Goal: Book appointment/travel/reservation

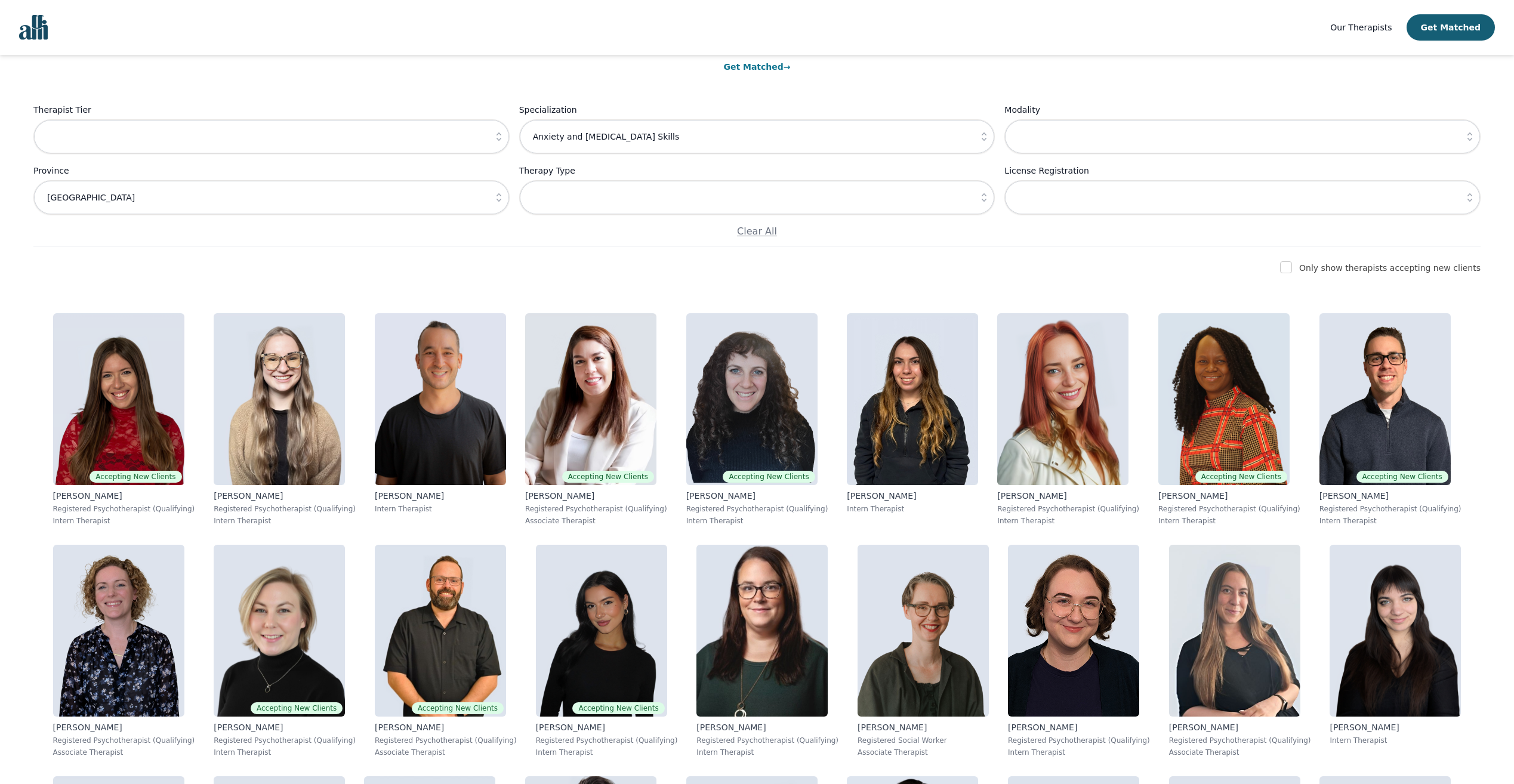
scroll to position [119, 0]
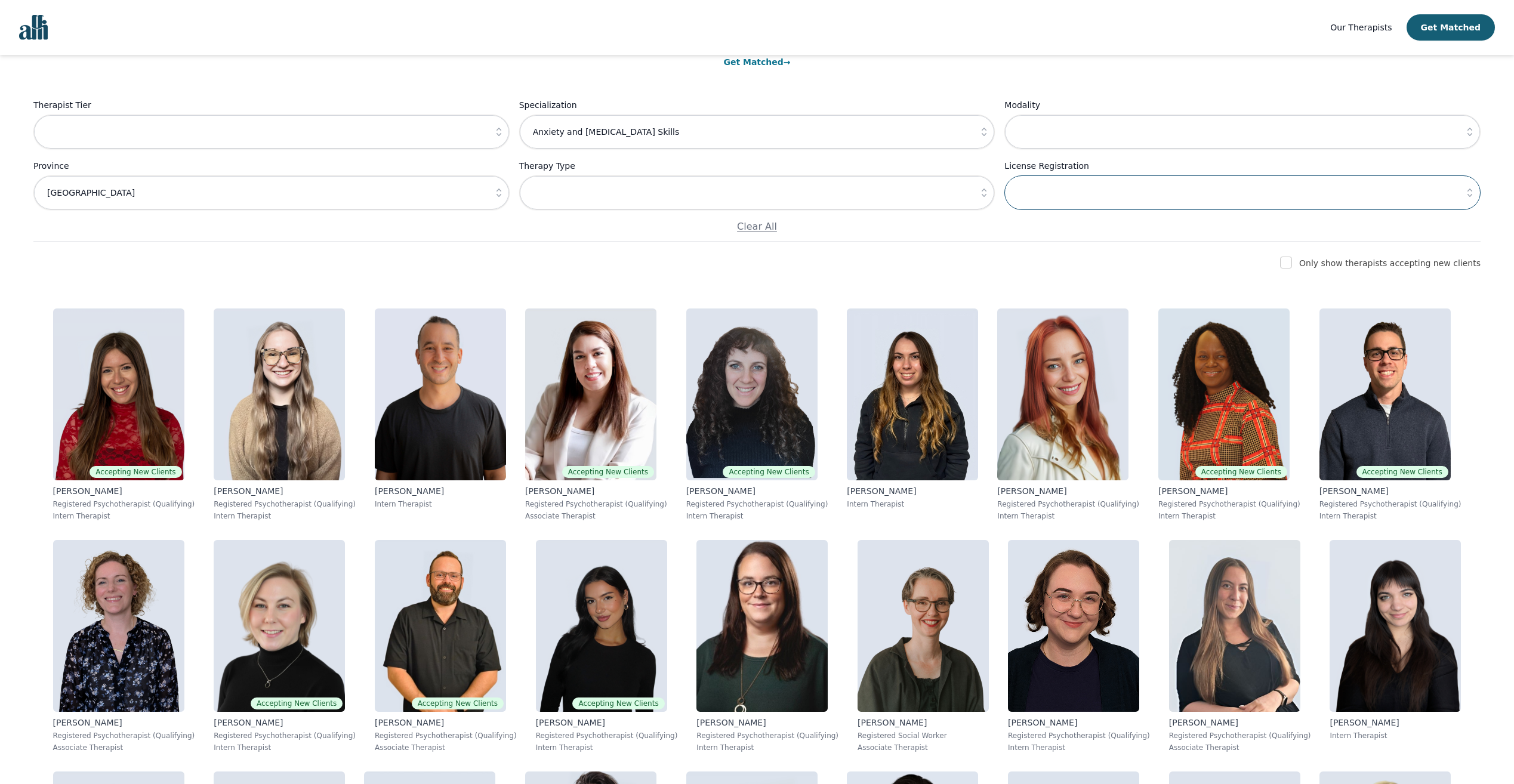
drag, startPoint x: 1136, startPoint y: 193, endPoint x: 1393, endPoint y: 198, distance: 257.0
click at [1136, 193] on input "text" at bounding box center [1243, 193] width 477 height 35
click at [1470, 187] on button "button" at bounding box center [1470, 193] width 21 height 35
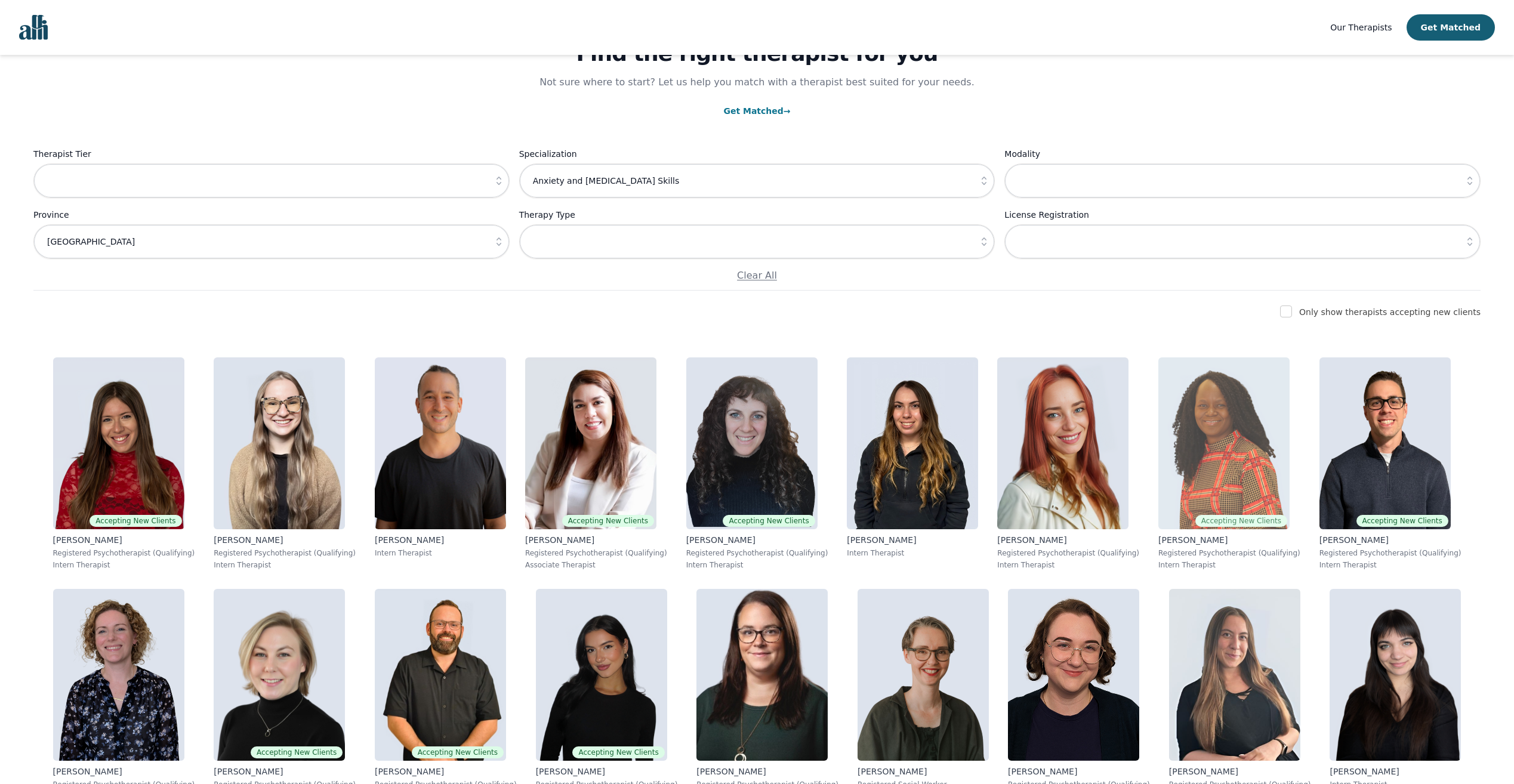
scroll to position [60, 0]
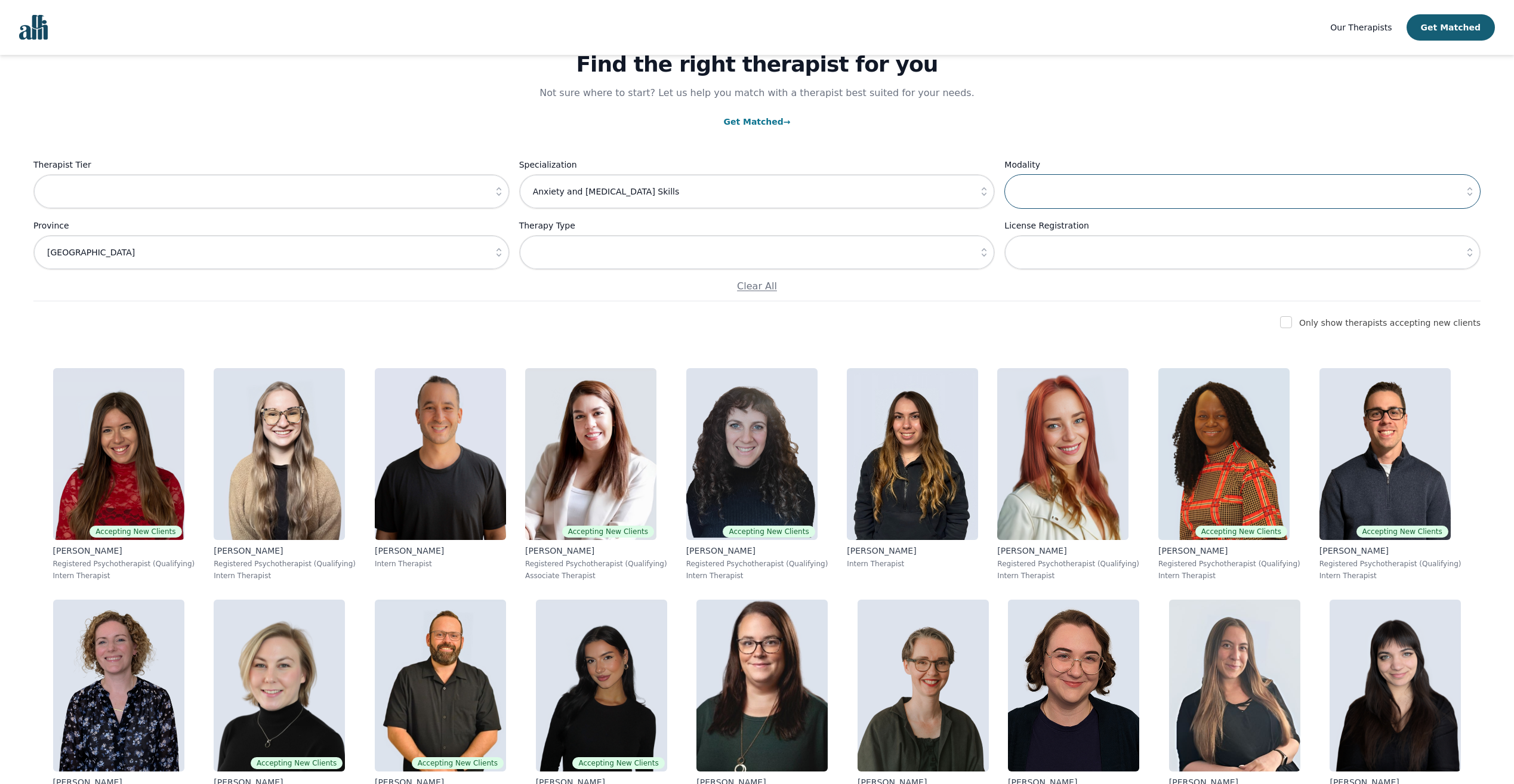
click at [1182, 188] on input "text" at bounding box center [1243, 191] width 477 height 35
click at [1466, 187] on icon "button" at bounding box center [1470, 191] width 12 height 12
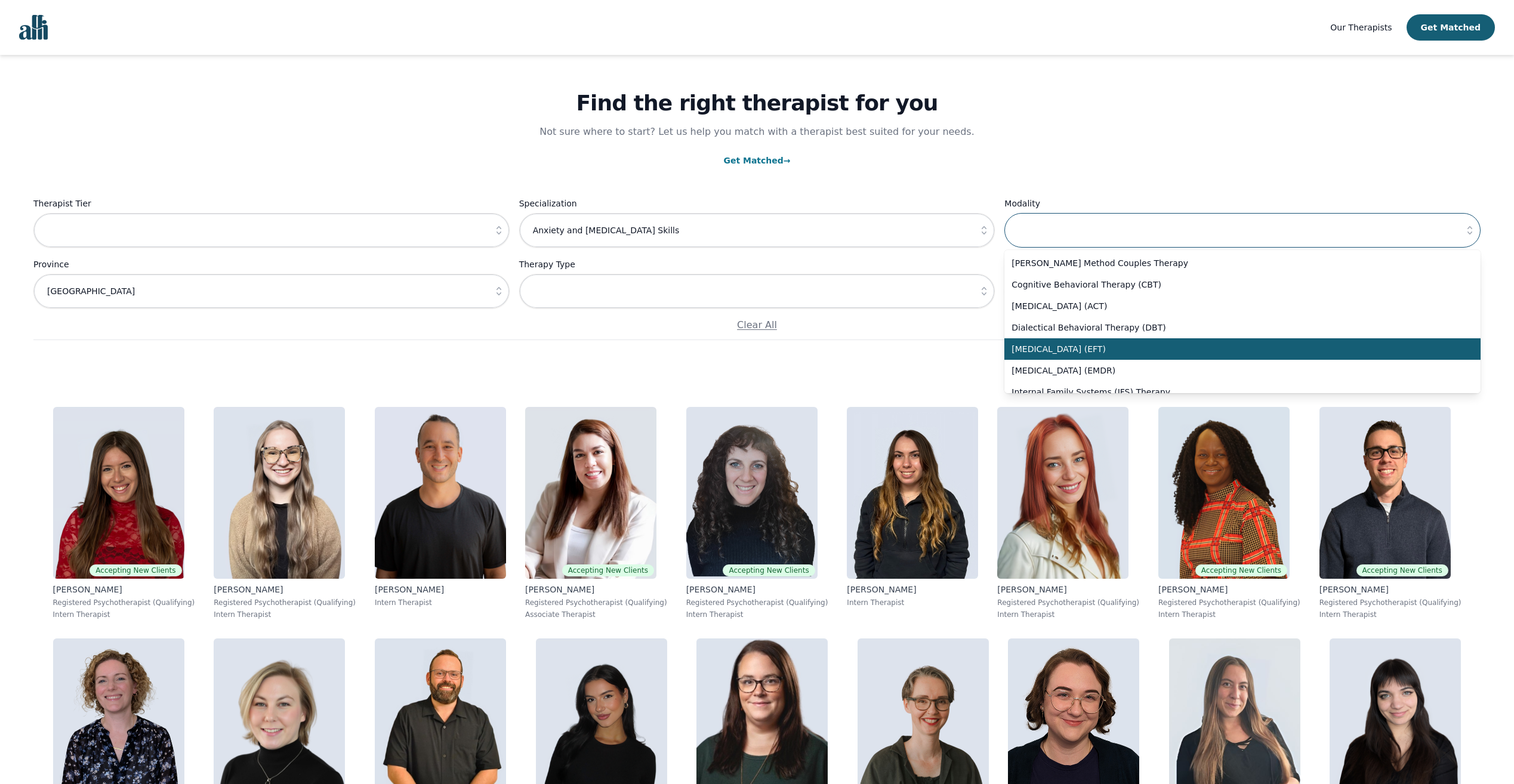
scroll to position [0, 0]
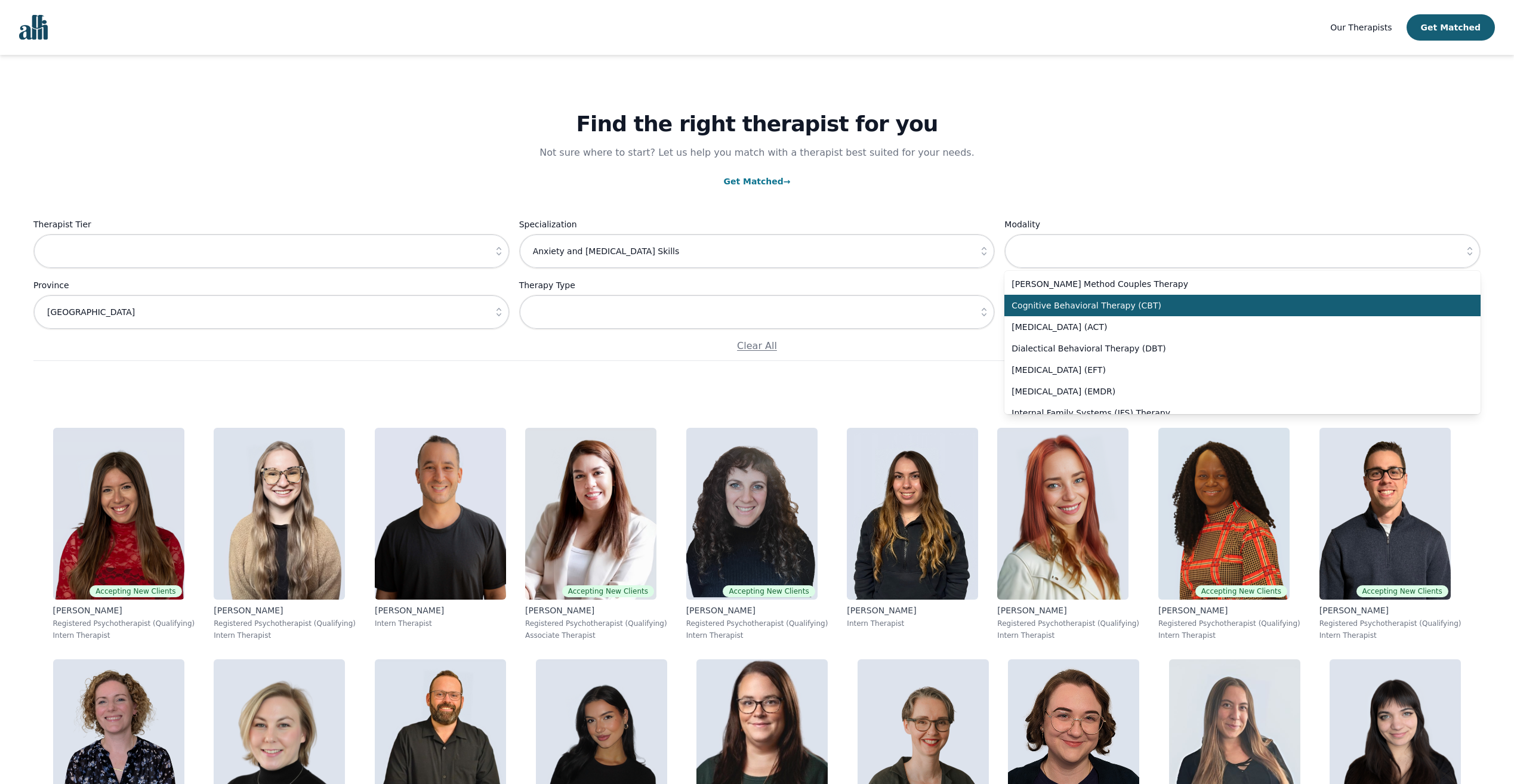
click at [1072, 310] on span "Cognitive Behavioral Therapy (CBT)" at bounding box center [1235, 305] width 447 height 12
type input "Cognitive Behavioral Therapy (CBT)"
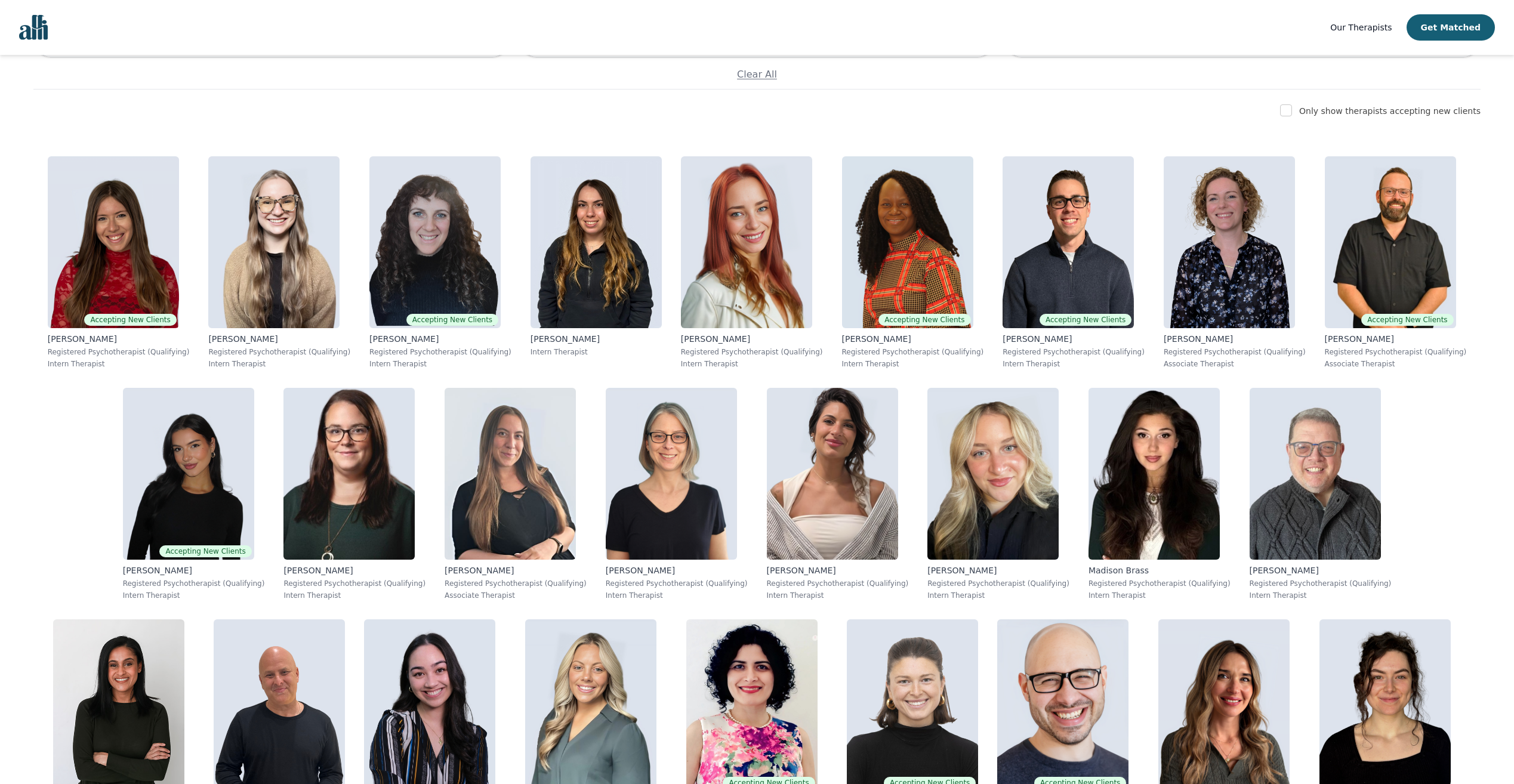
scroll to position [280, 0]
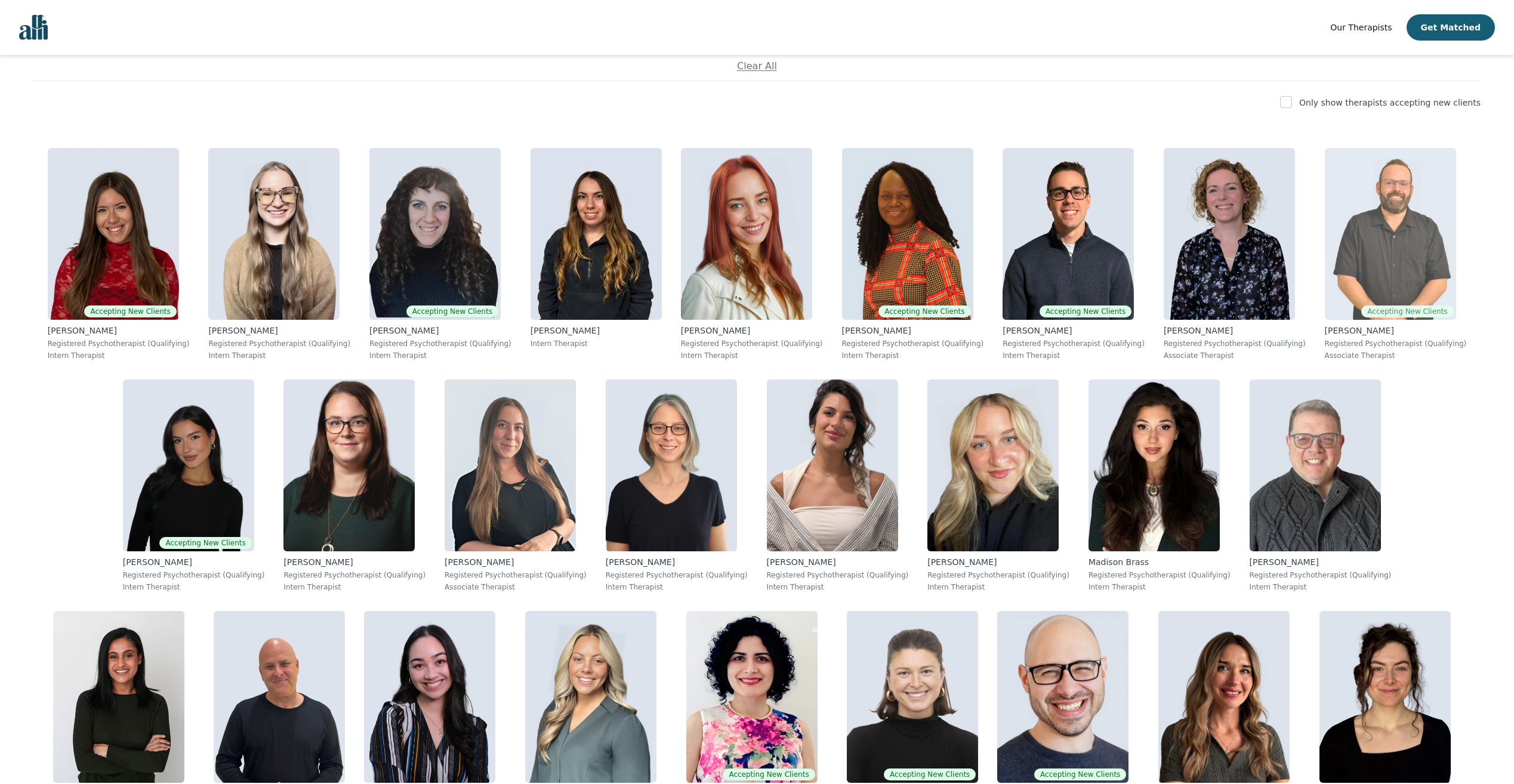
click at [1360, 230] on img at bounding box center [1391, 233] width 131 height 172
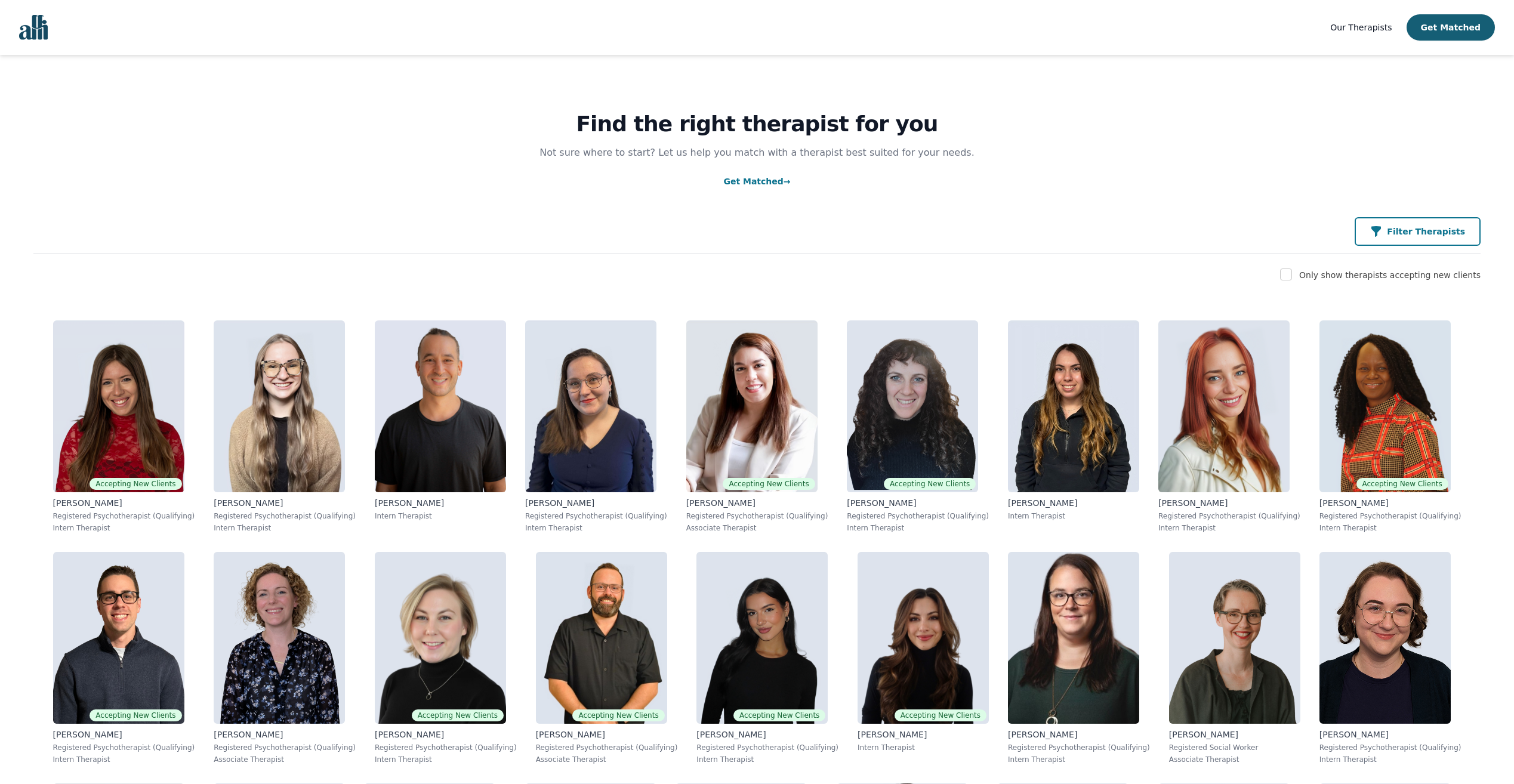
click at [1409, 230] on p "Filter Therapists" at bounding box center [1426, 231] width 78 height 12
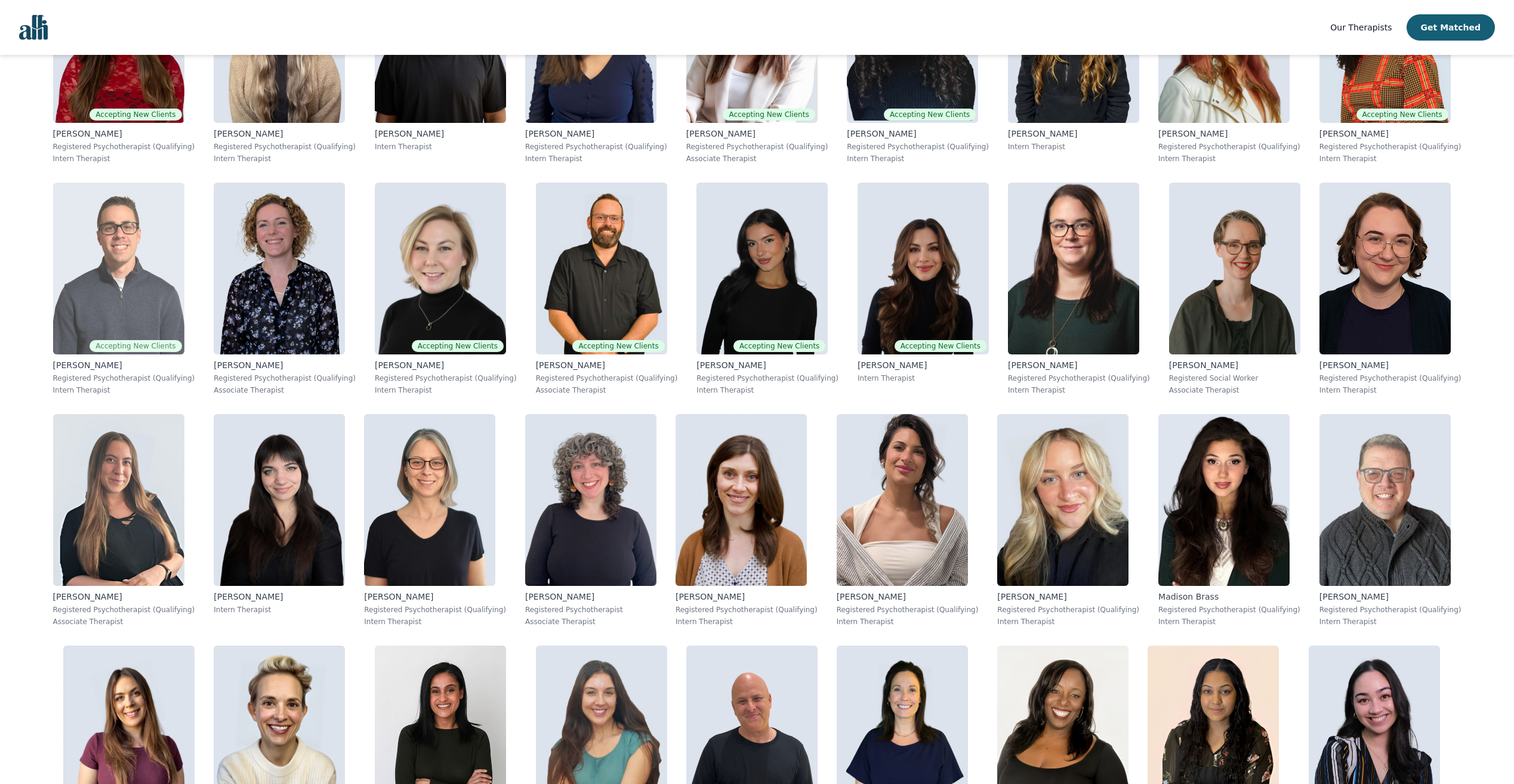
scroll to position [477, 0]
click at [173, 316] on img at bounding box center [118, 268] width 131 height 172
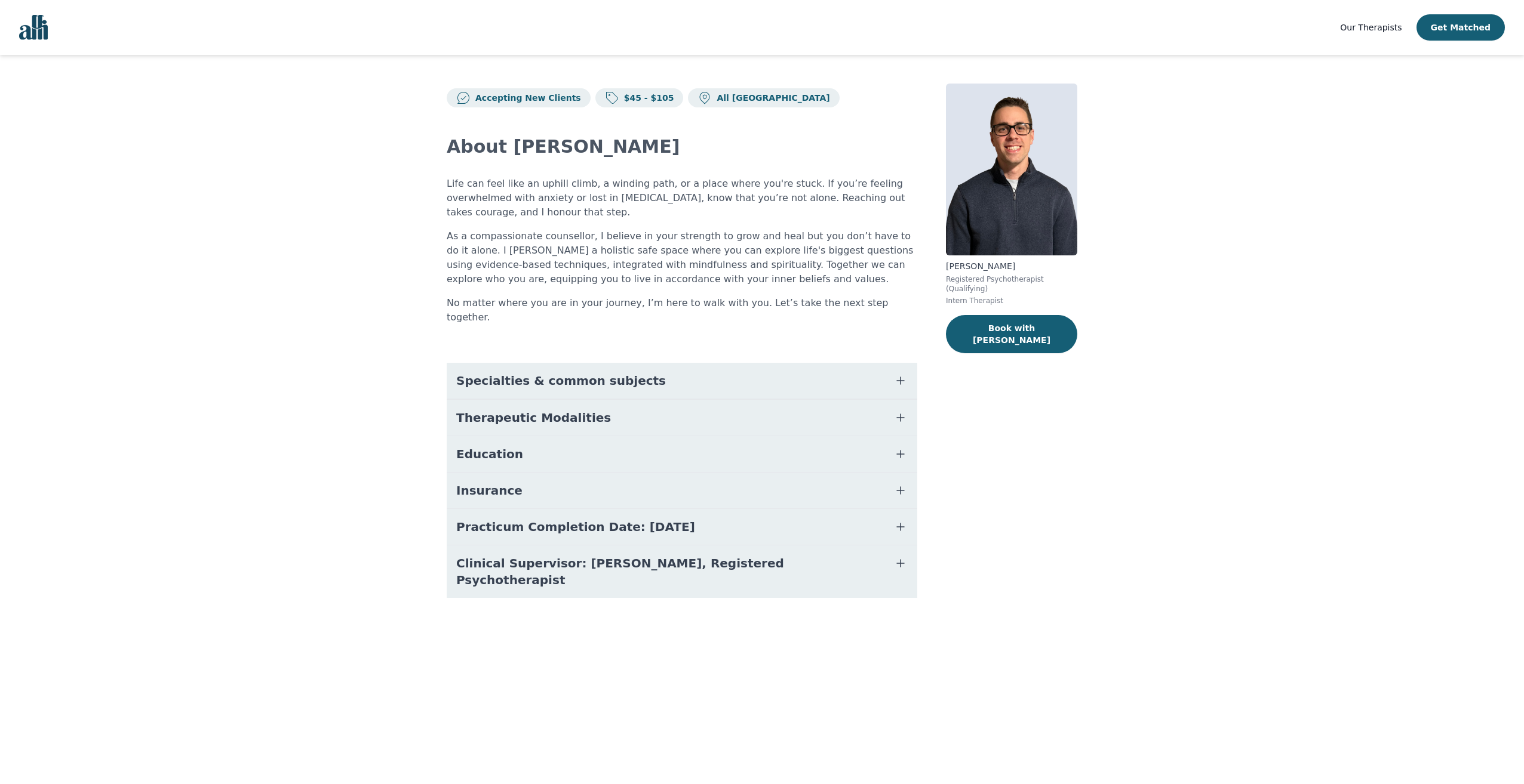
click at [902, 411] on icon "button" at bounding box center [900, 418] width 14 height 14
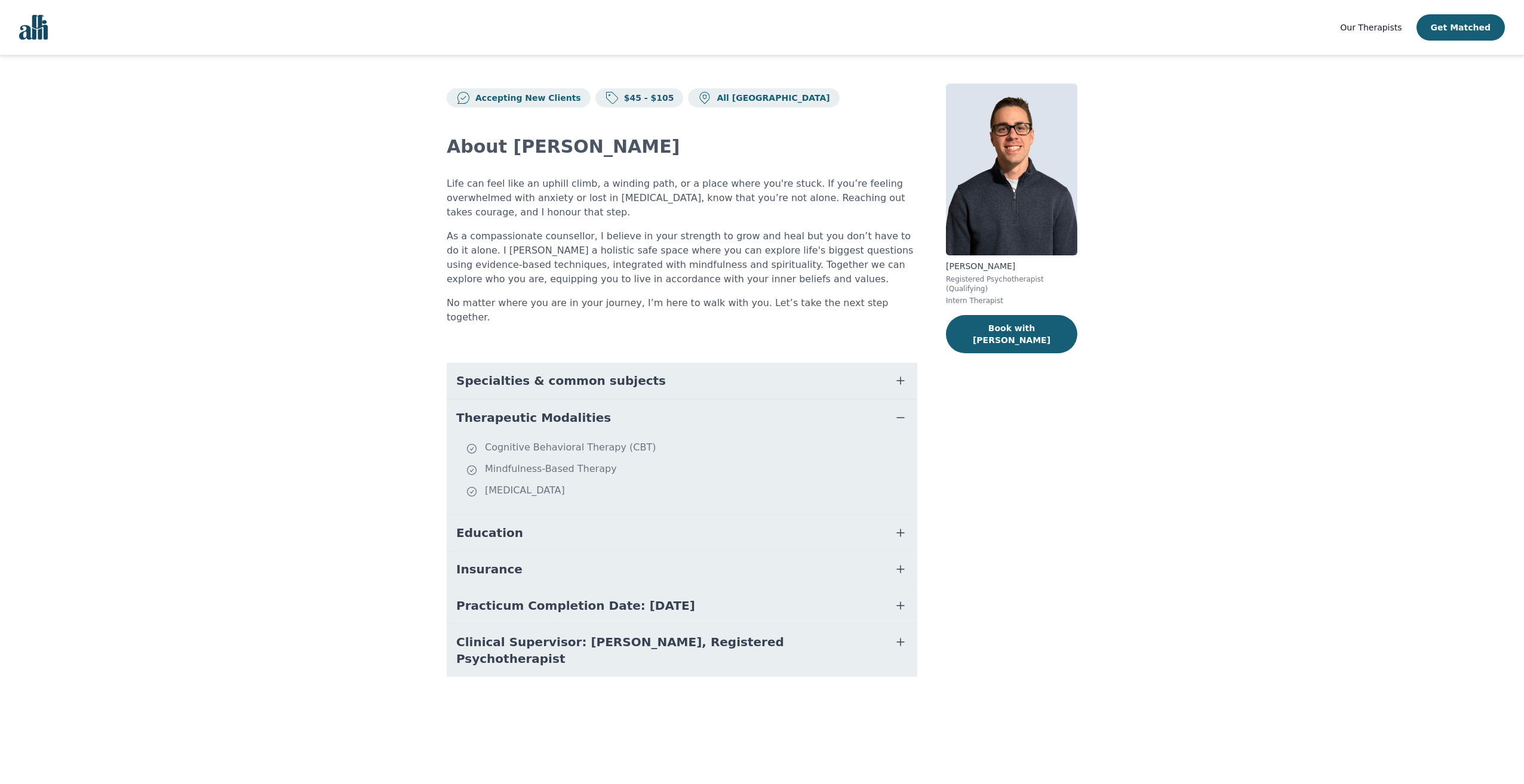
click at [902, 411] on icon "button" at bounding box center [900, 418] width 14 height 14
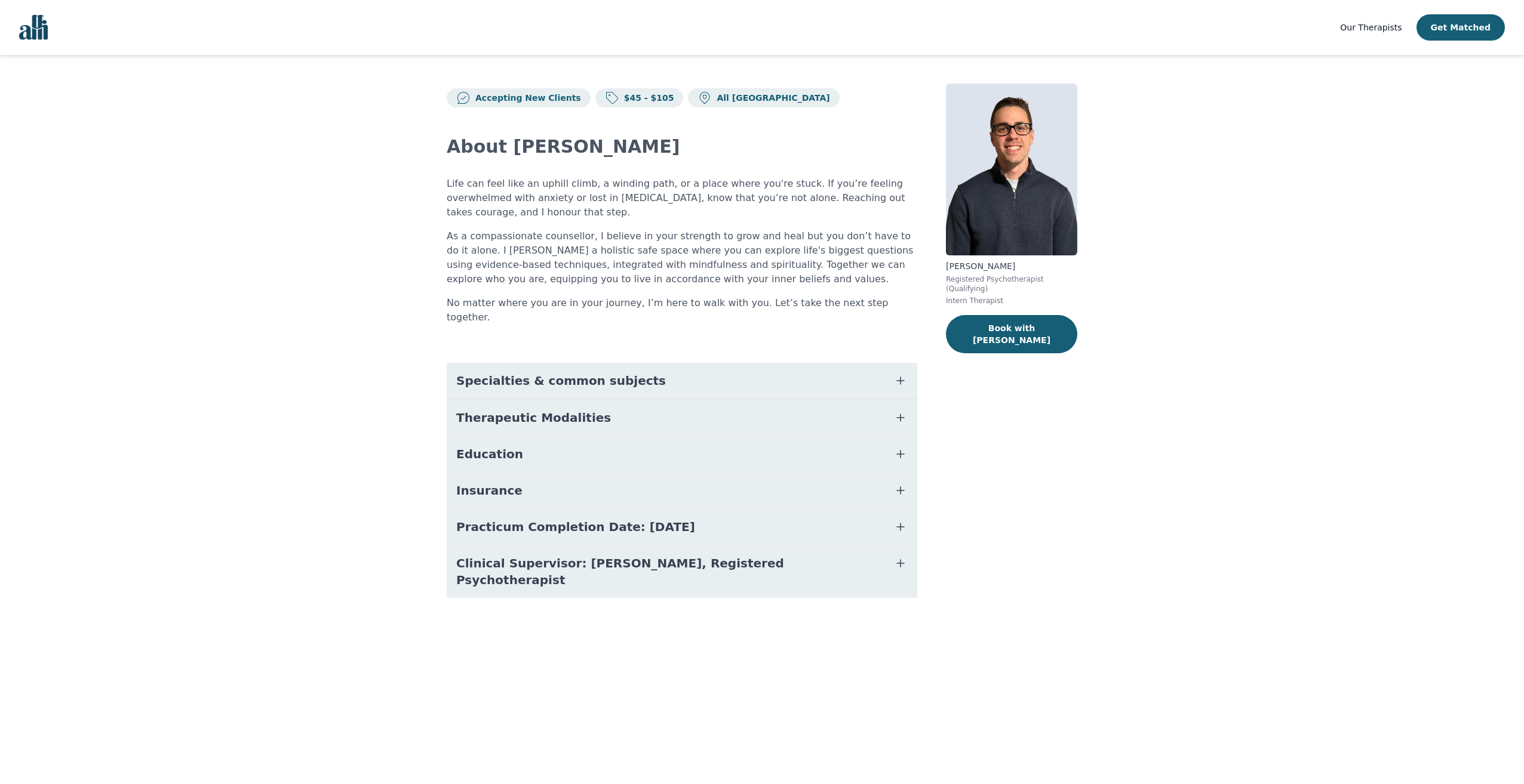
click at [896, 520] on icon "button" at bounding box center [900, 527] width 14 height 14
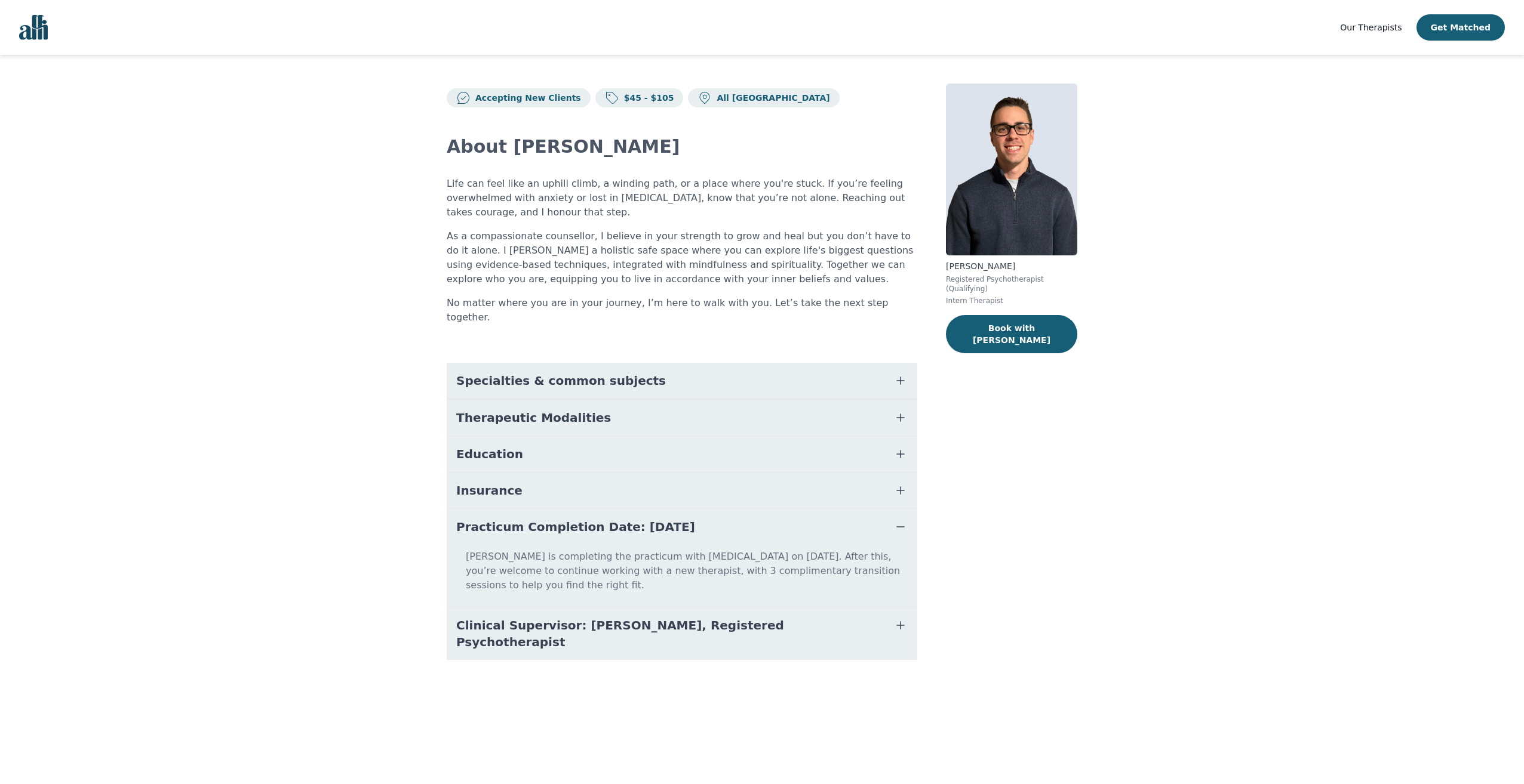
click at [899, 520] on icon "button" at bounding box center [900, 527] width 14 height 14
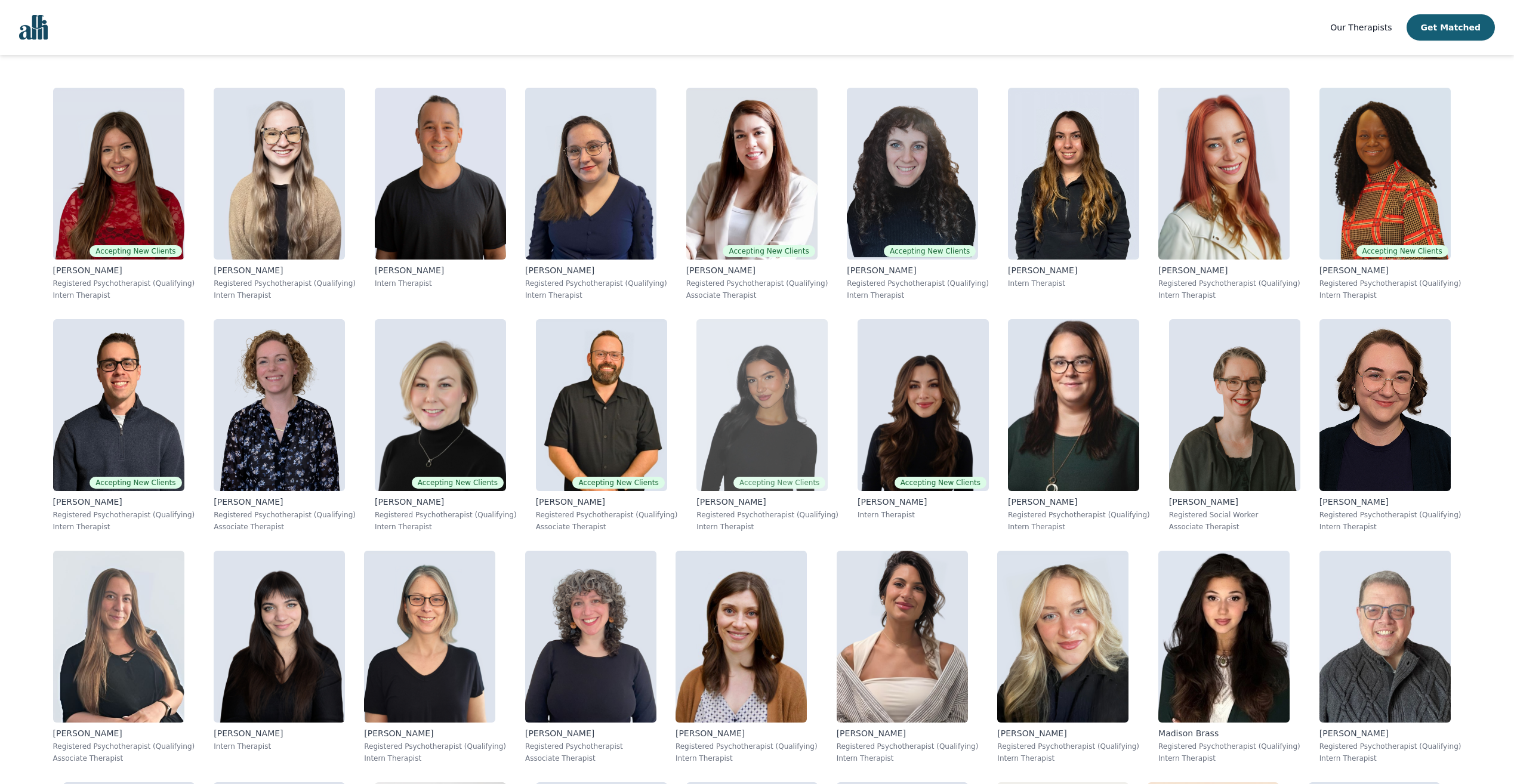
scroll to position [239, 0]
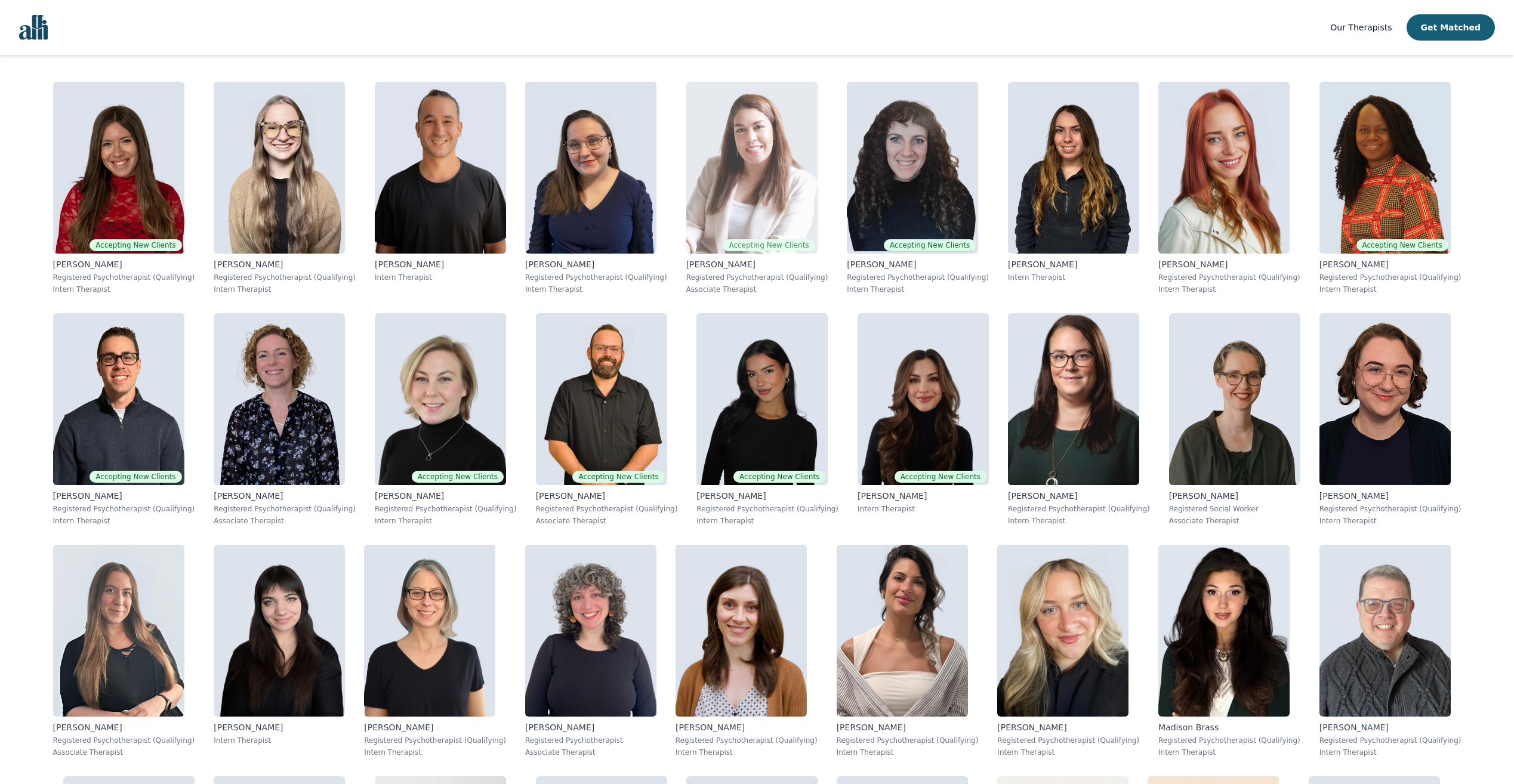
click at [786, 176] on img at bounding box center [752, 168] width 131 height 172
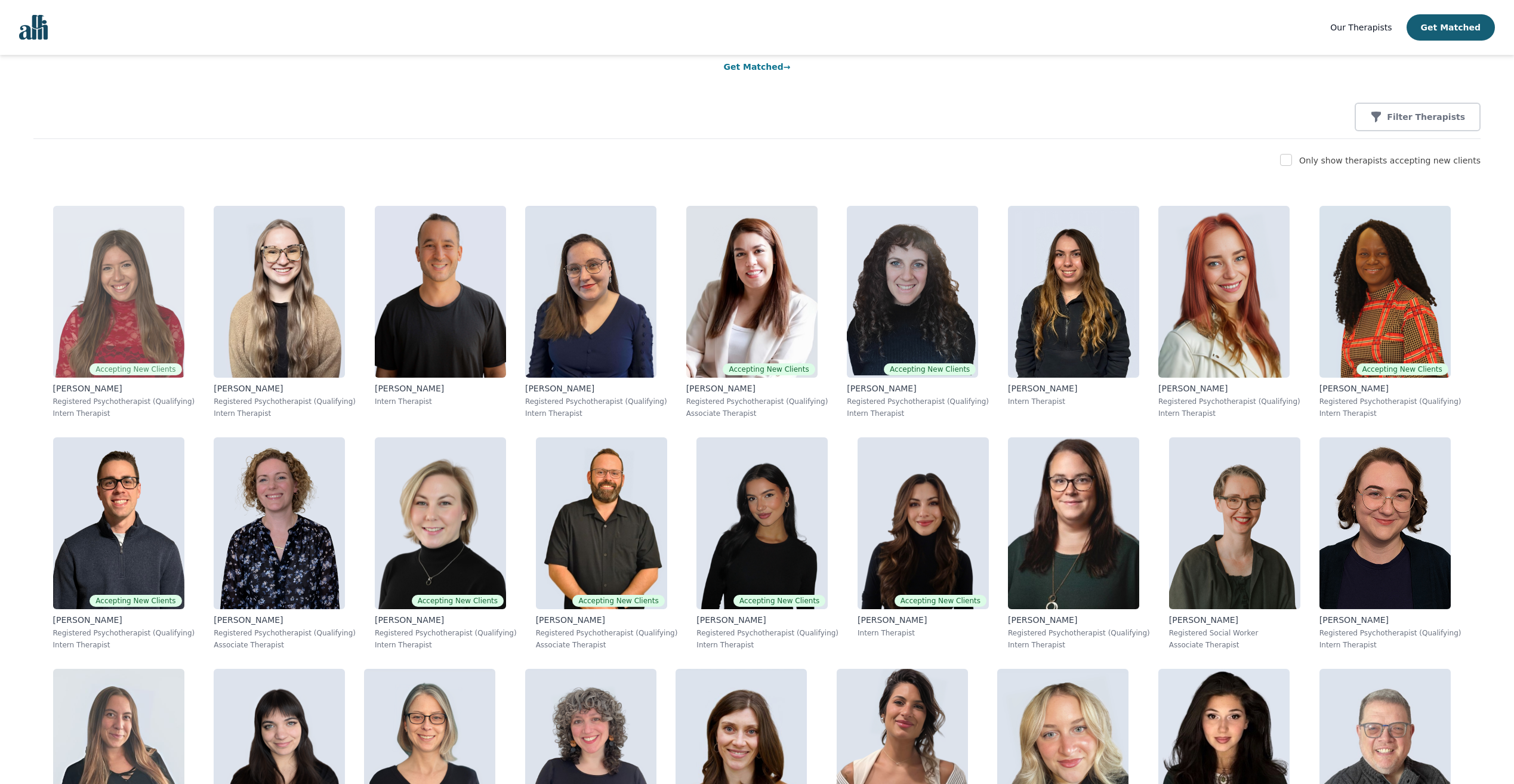
scroll to position [119, 0]
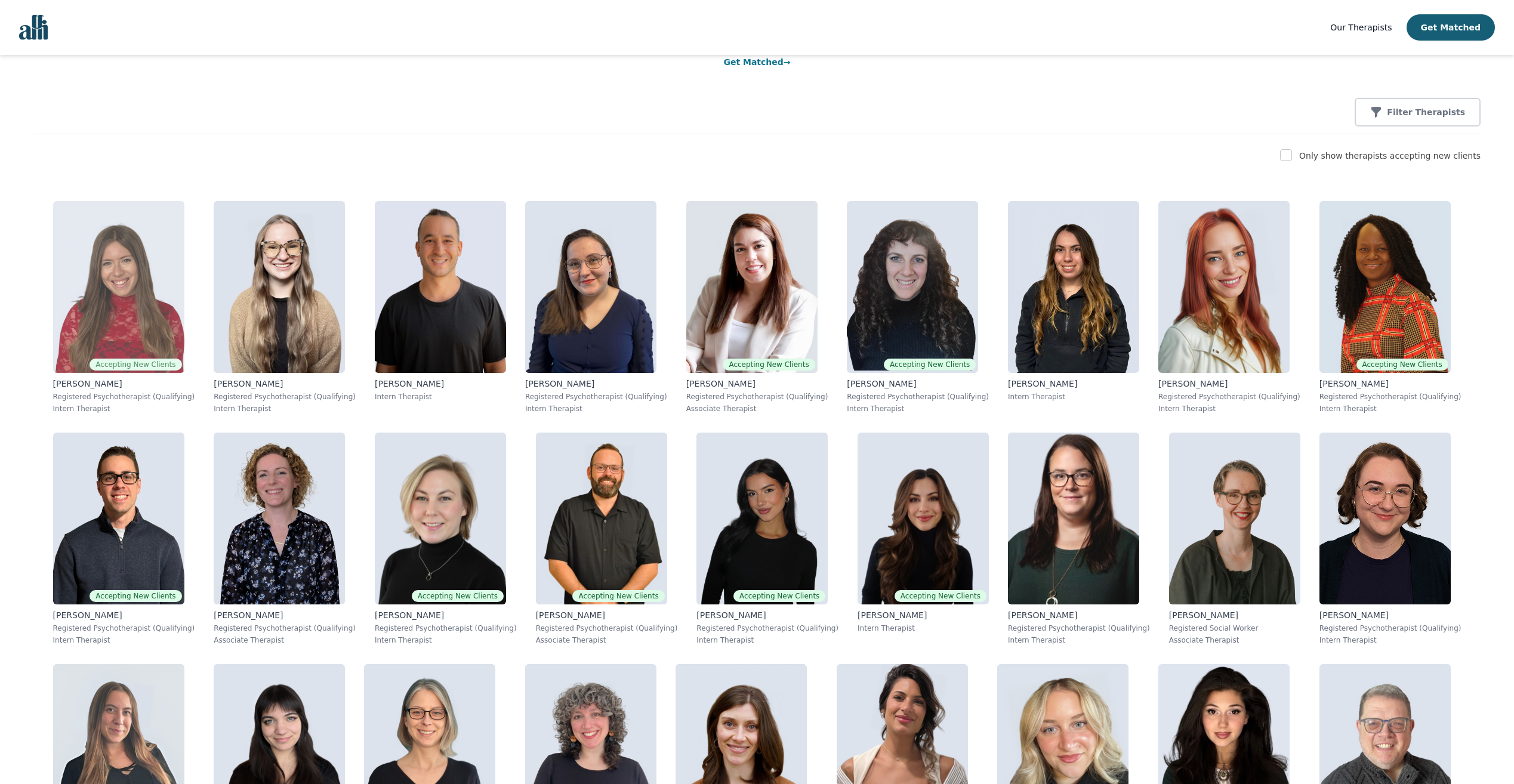
click at [167, 307] on img at bounding box center [118, 287] width 131 height 172
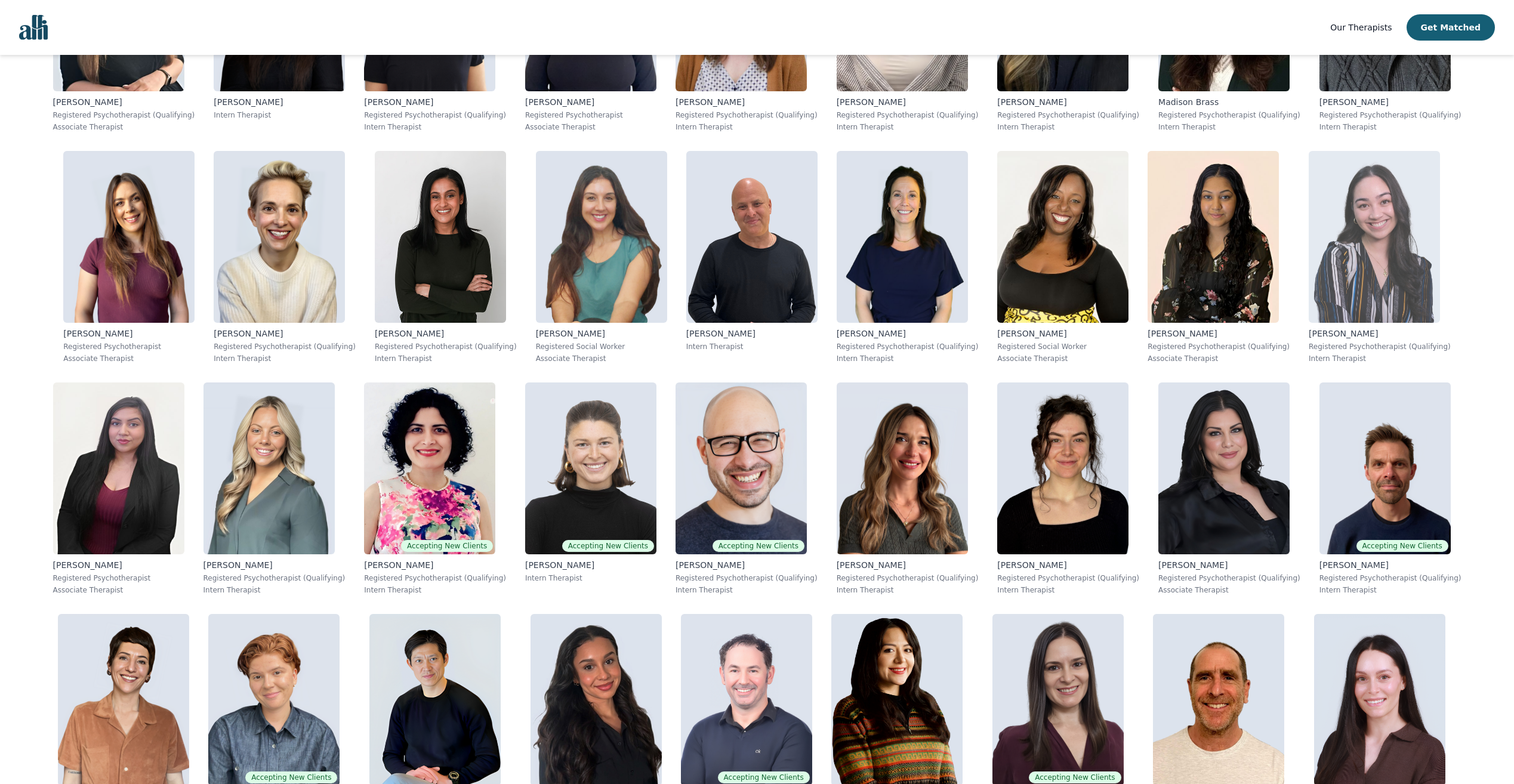
scroll to position [895, 0]
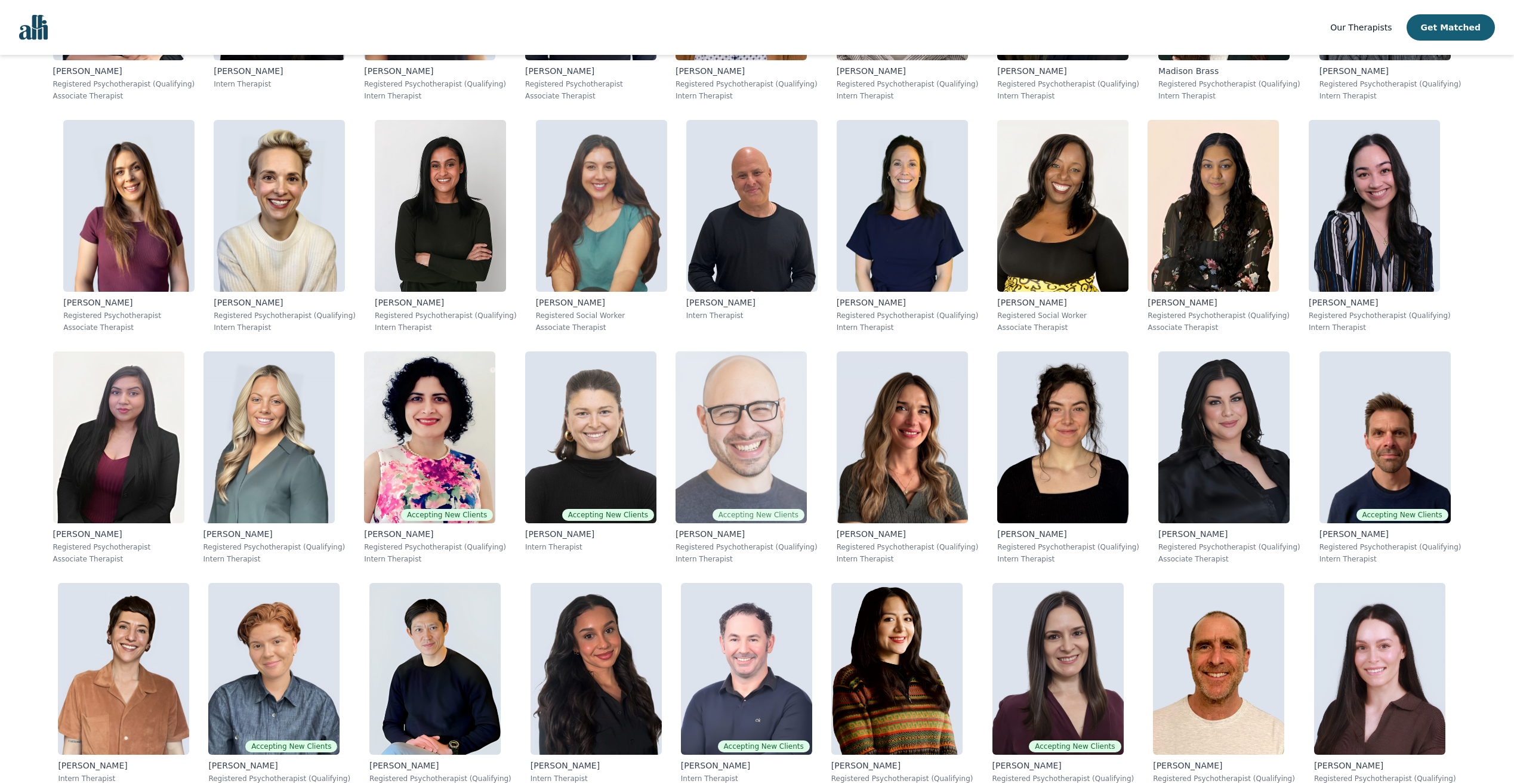
click at [779, 457] on img at bounding box center [741, 437] width 131 height 172
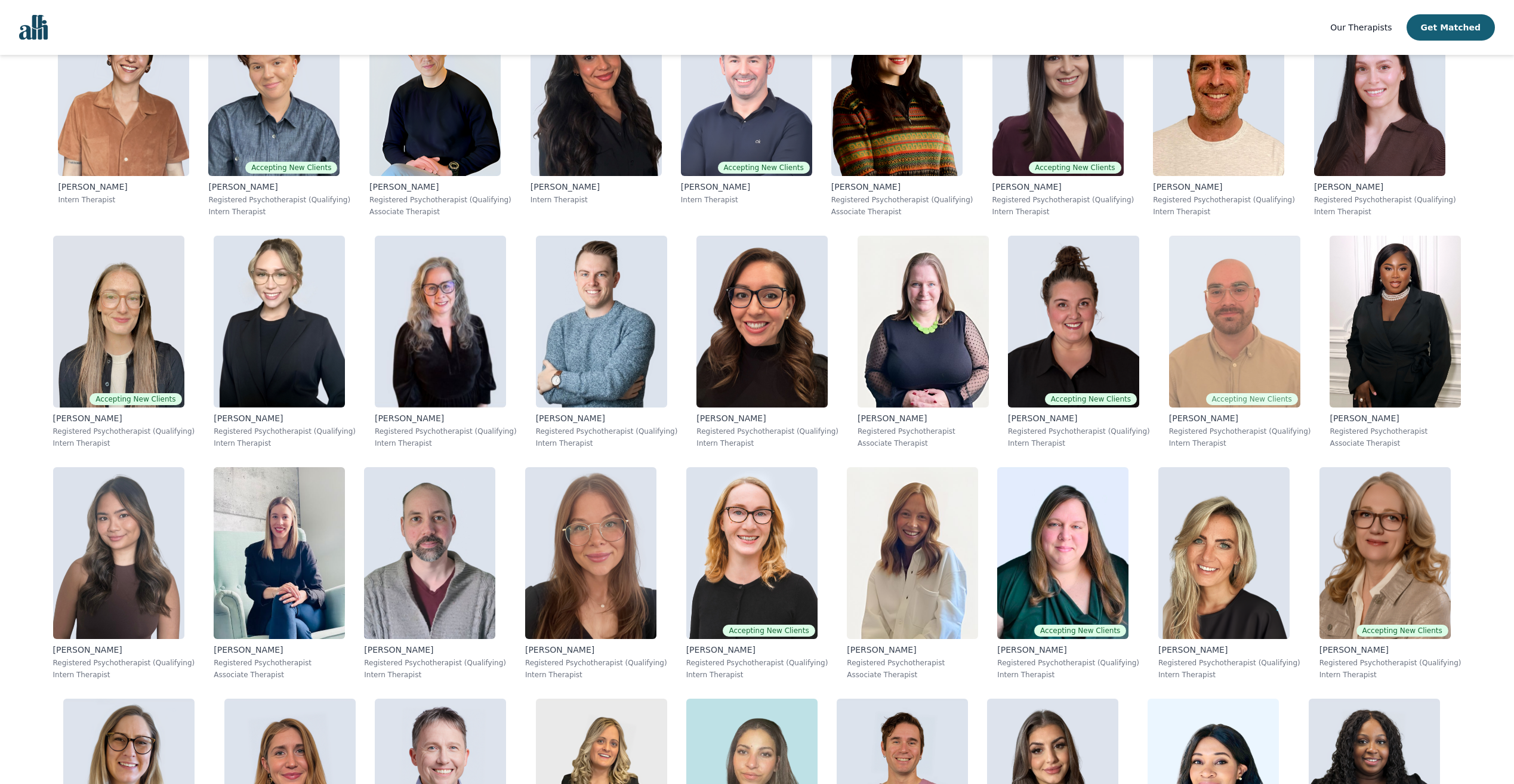
scroll to position [1492, 0]
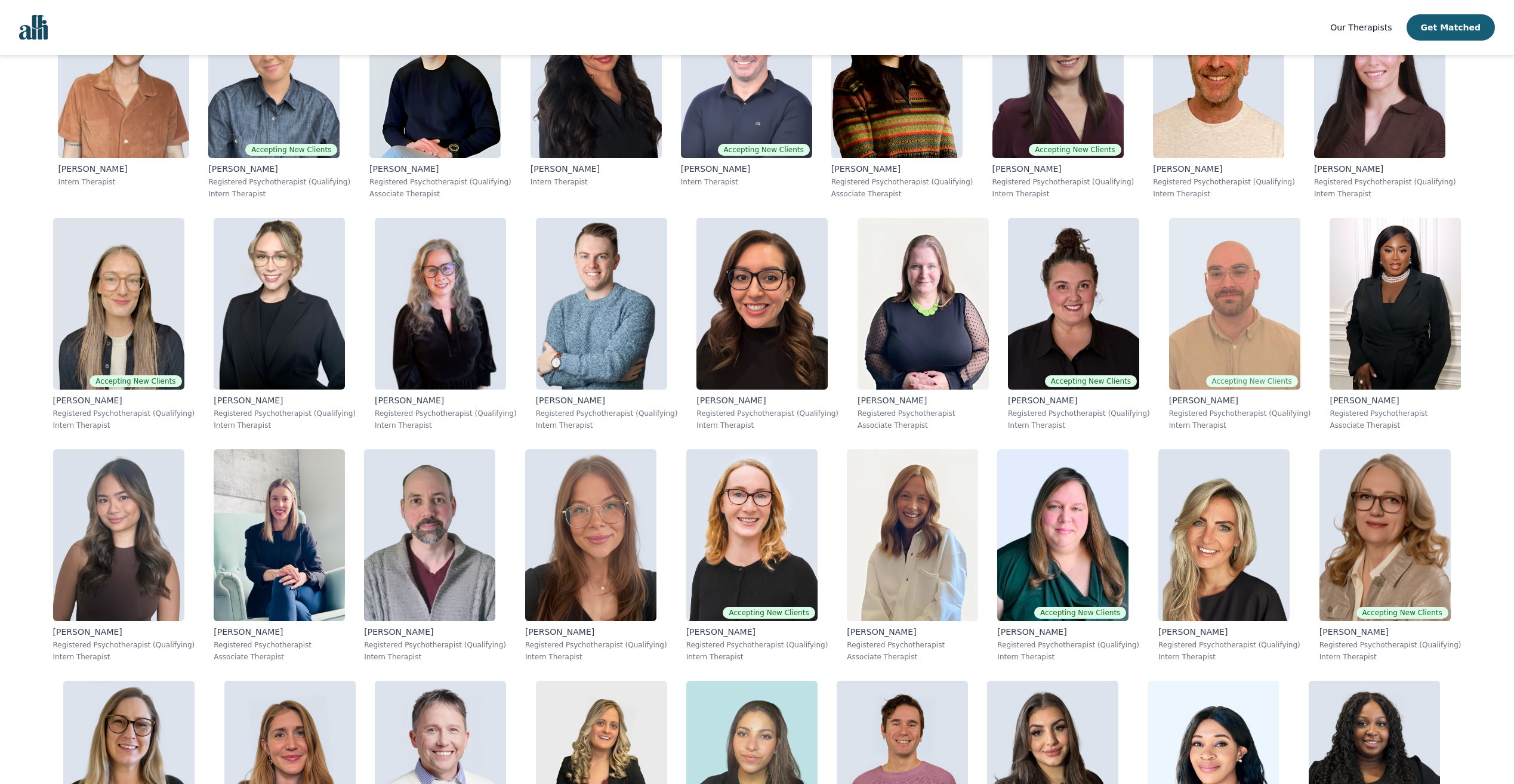
click at [1214, 305] on img at bounding box center [1235, 303] width 131 height 172
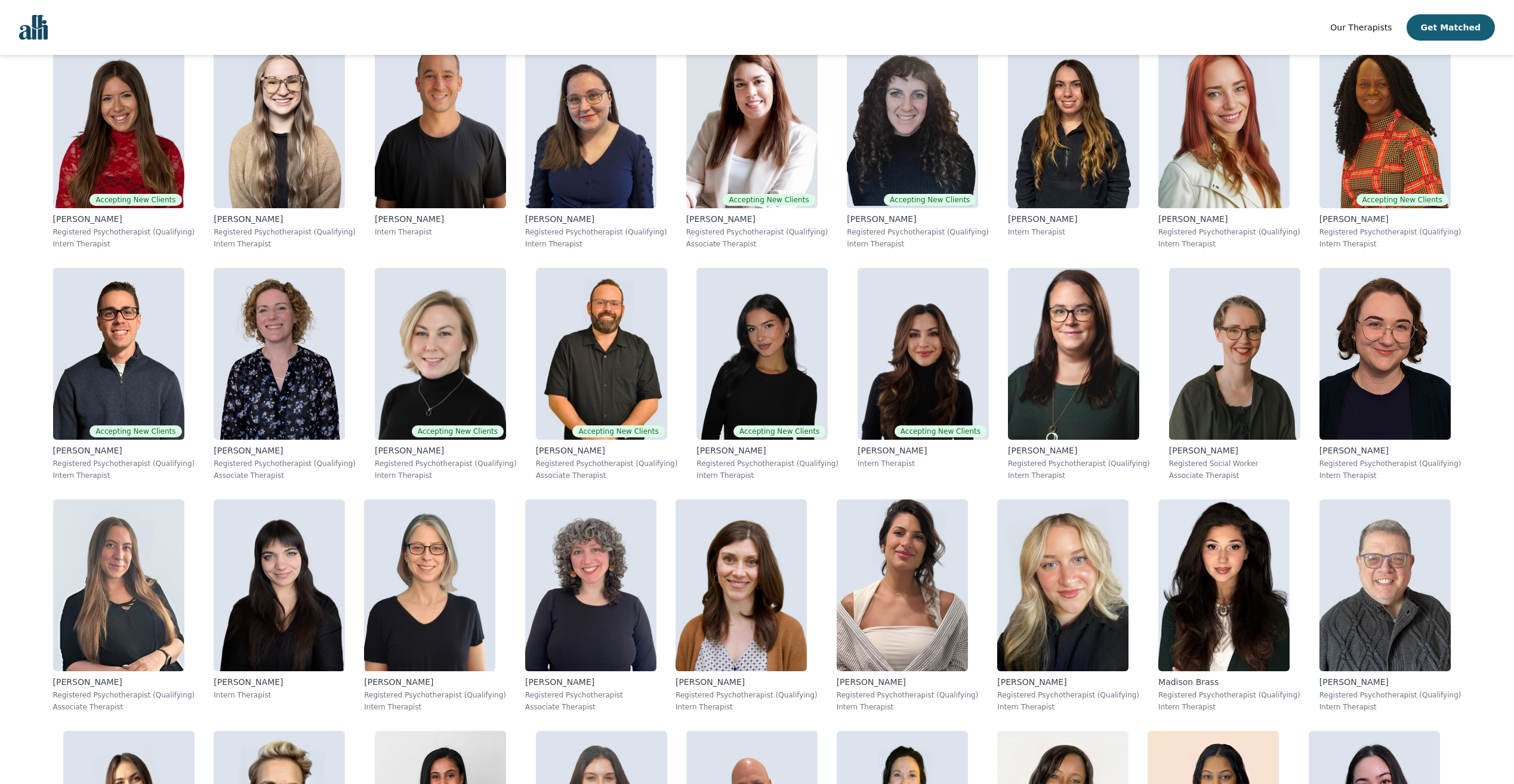
scroll to position [358, 0]
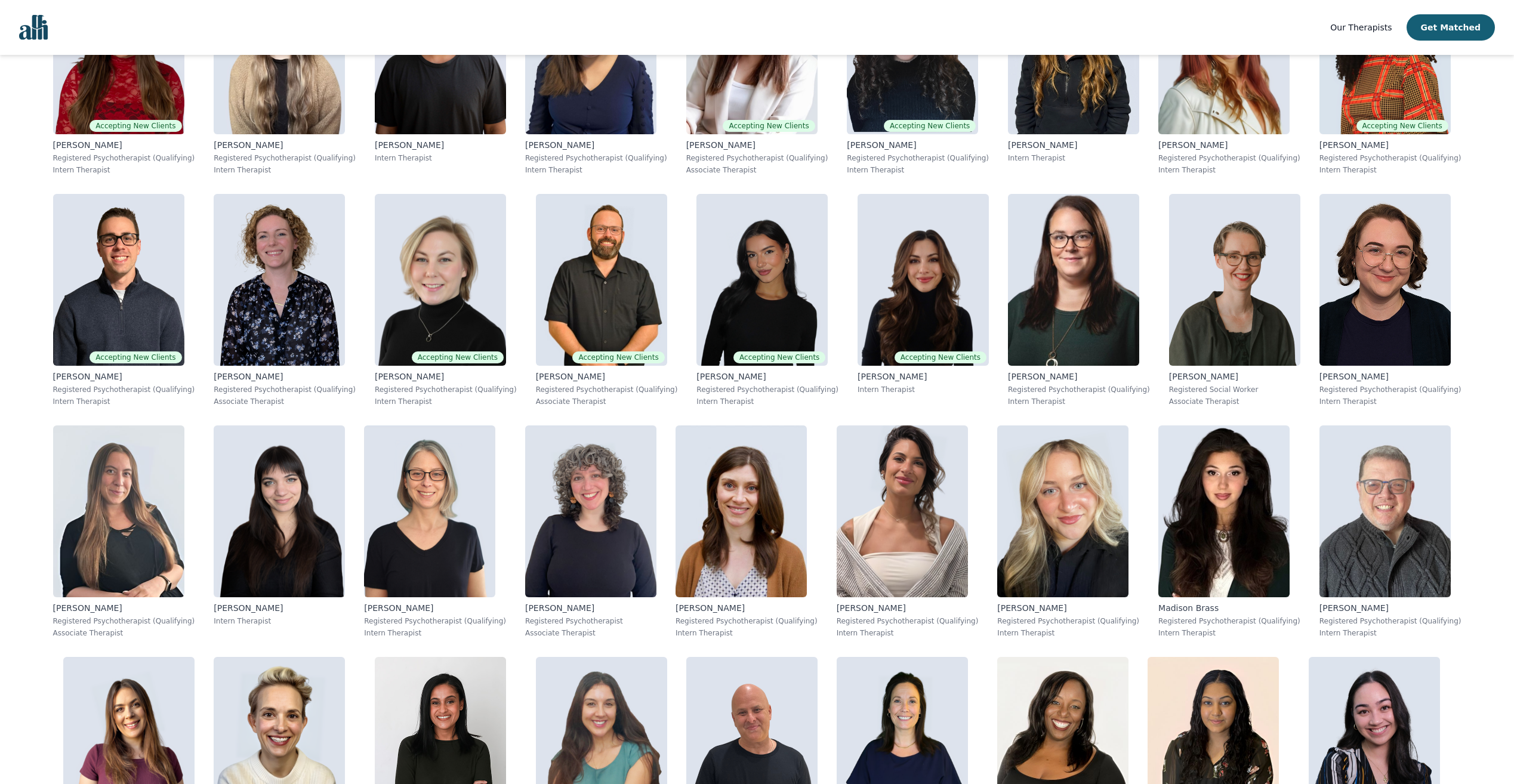
drag, startPoint x: 1513, startPoint y: 190, endPoint x: 1519, endPoint y: 220, distance: 30.6
drag, startPoint x: 1519, startPoint y: 220, endPoint x: 1495, endPoint y: 297, distance: 80.7
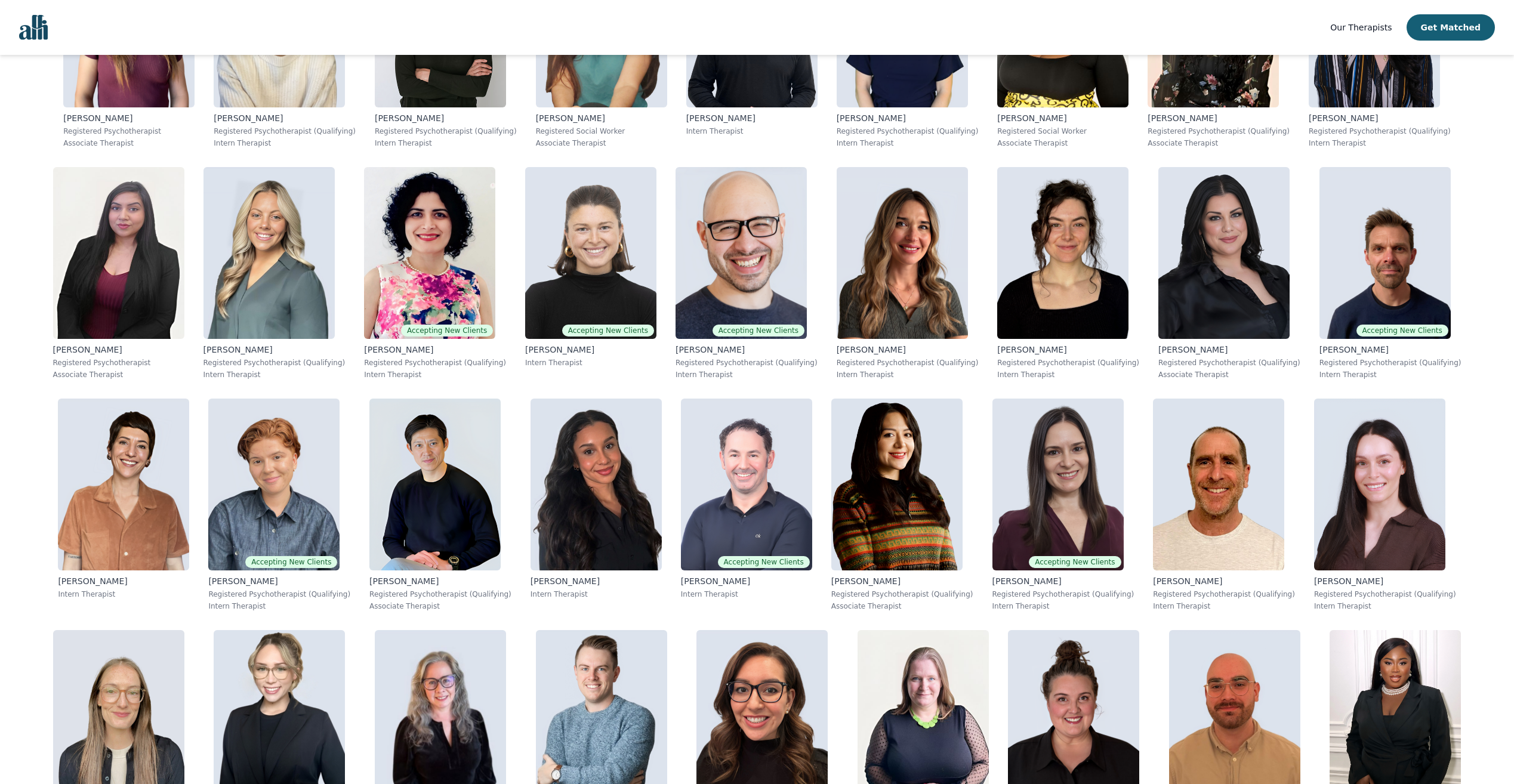
scroll to position [1104, 0]
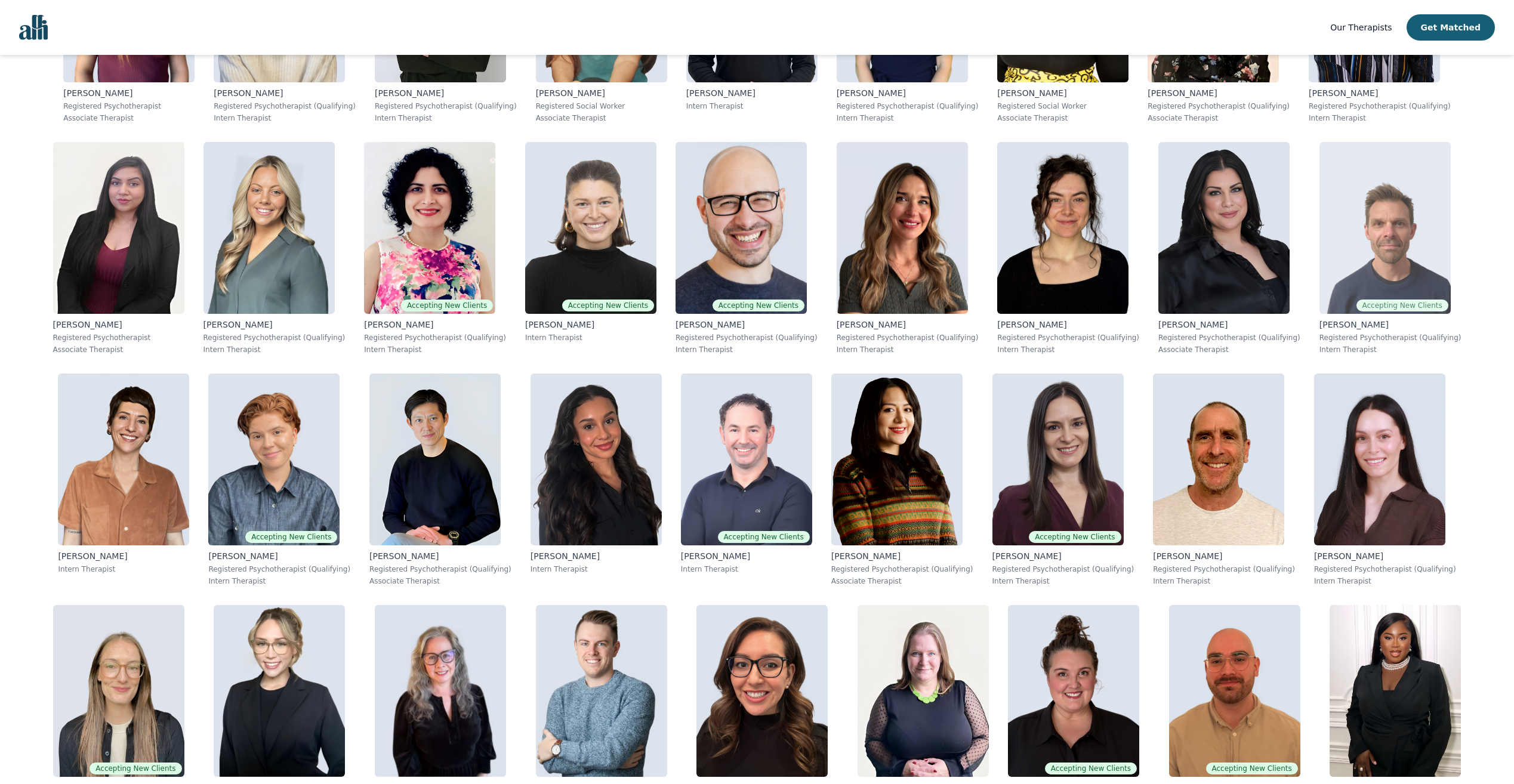
click at [1365, 229] on img at bounding box center [1386, 228] width 131 height 172
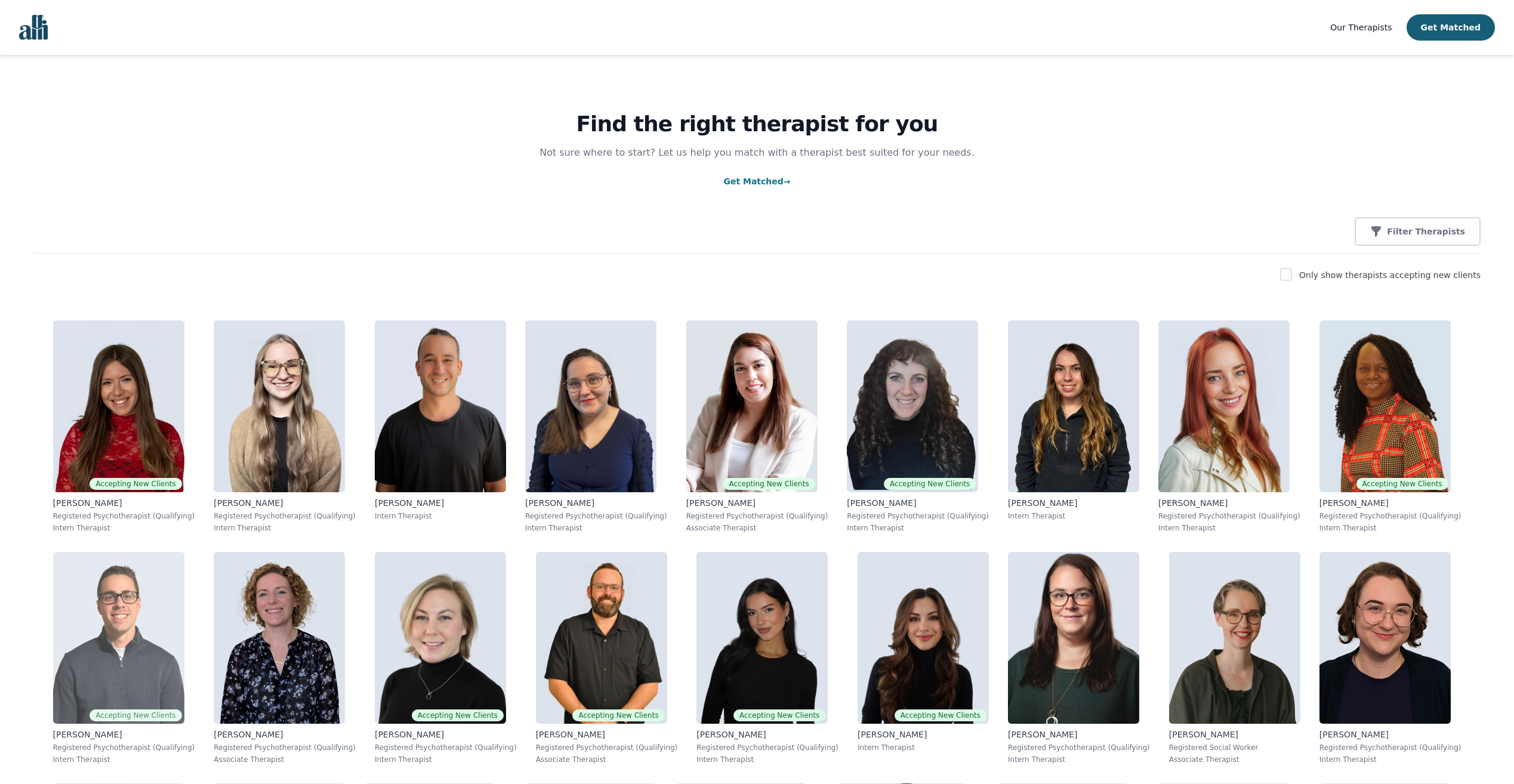
click at [155, 630] on img at bounding box center [118, 638] width 131 height 172
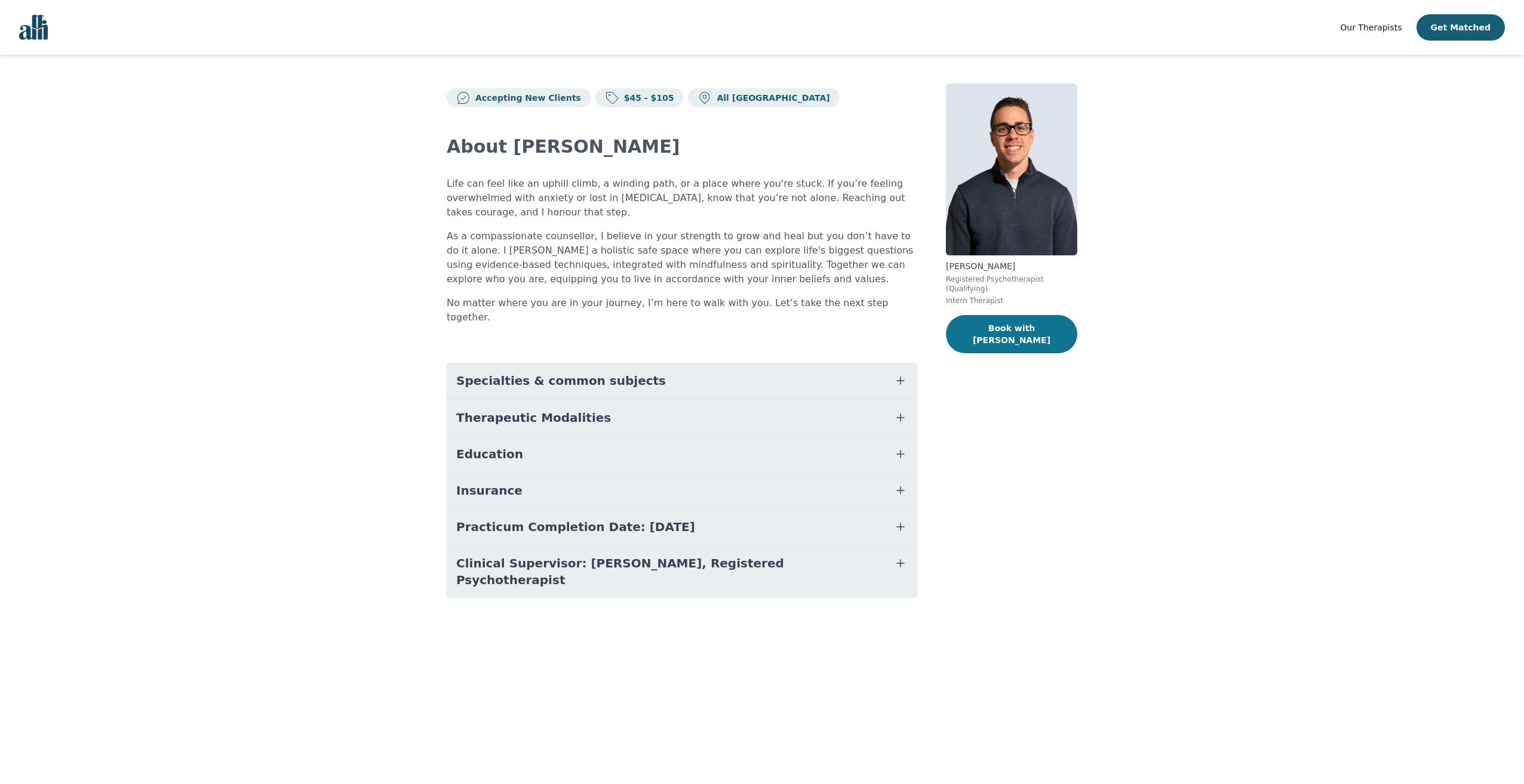
click at [1017, 315] on button "Book with [PERSON_NAME]" at bounding box center [1011, 335] width 131 height 39
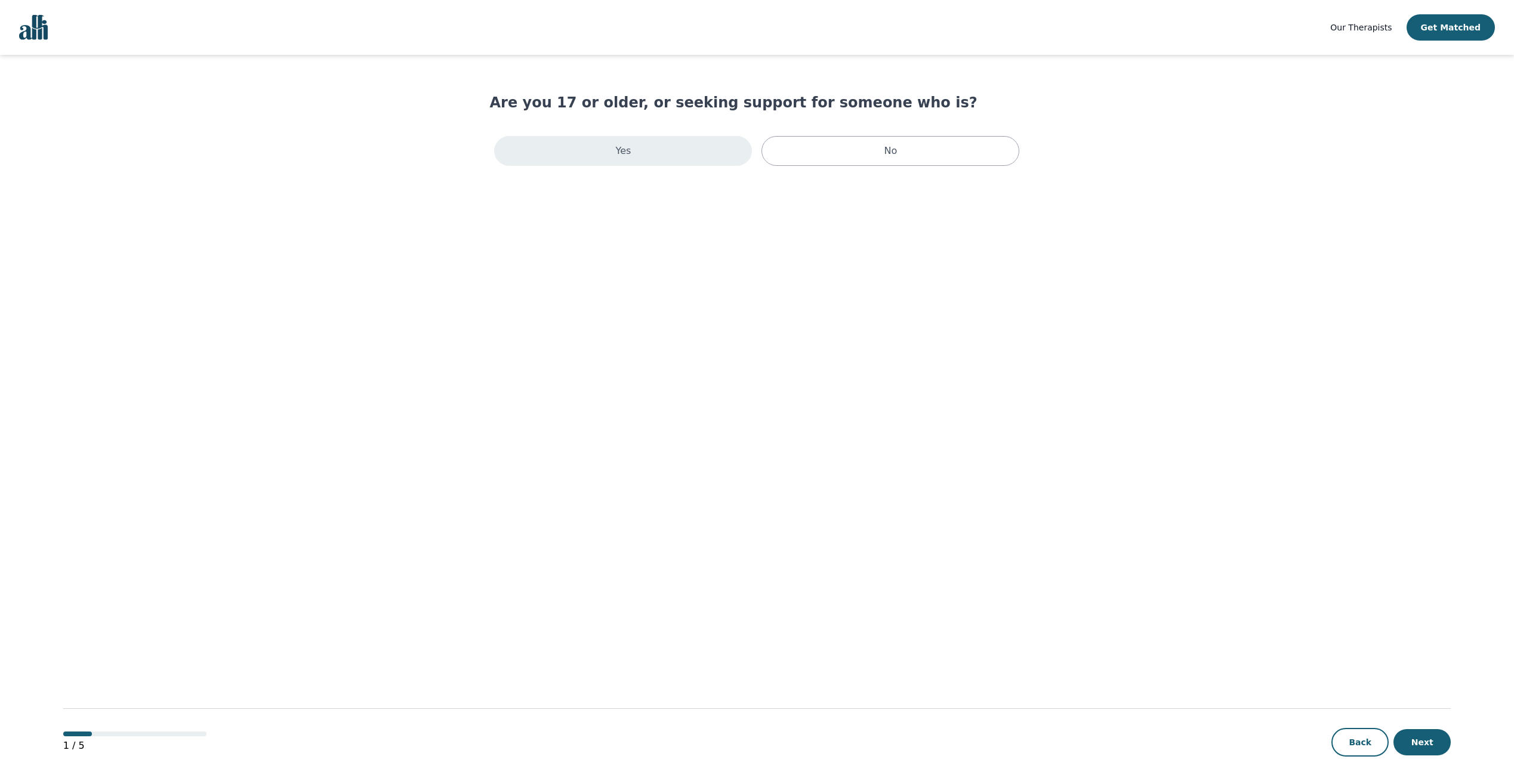
click at [621, 156] on p "Yes" at bounding box center [624, 151] width 16 height 14
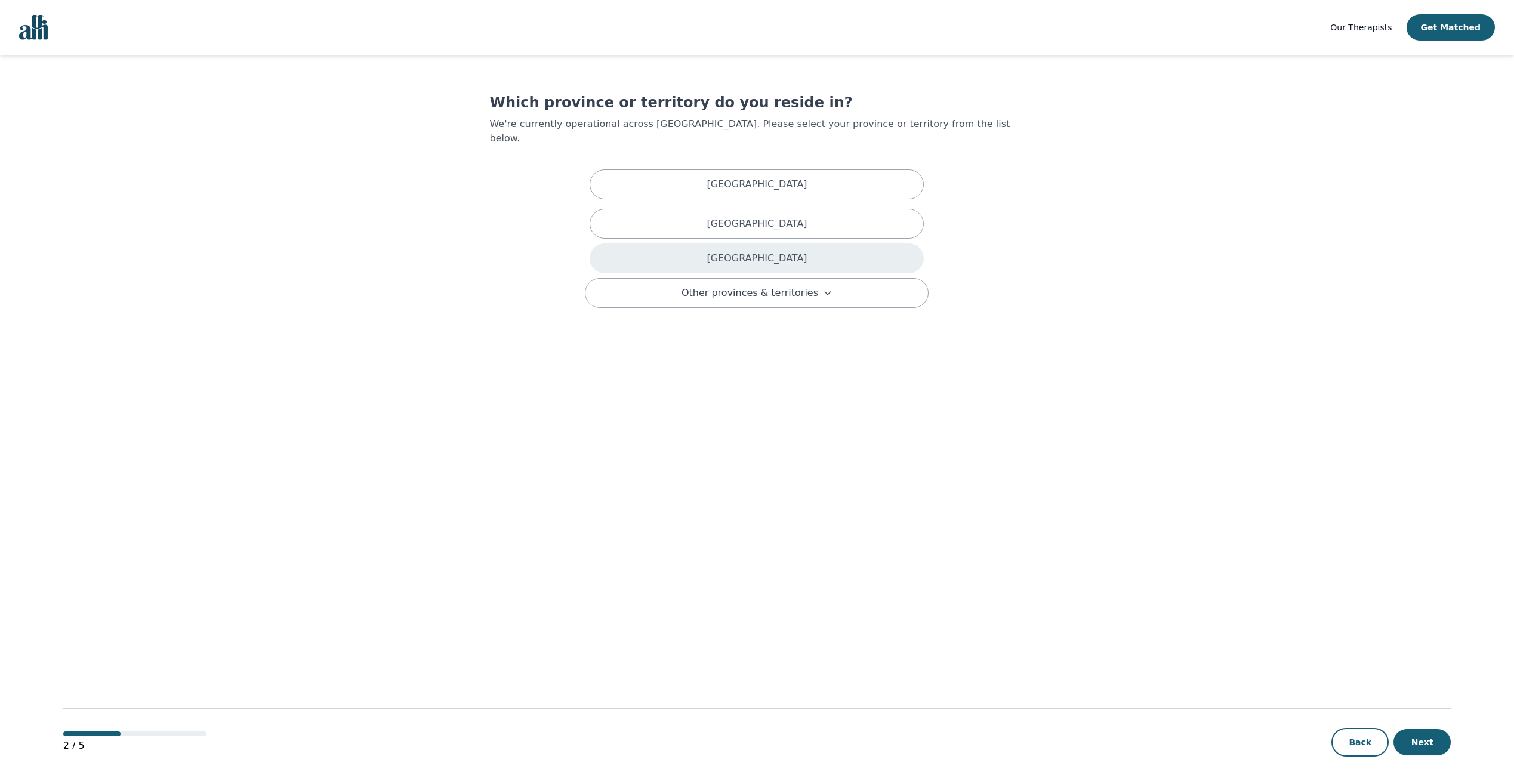
click at [734, 243] on div "[GEOGRAPHIC_DATA]" at bounding box center [756, 258] width 334 height 30
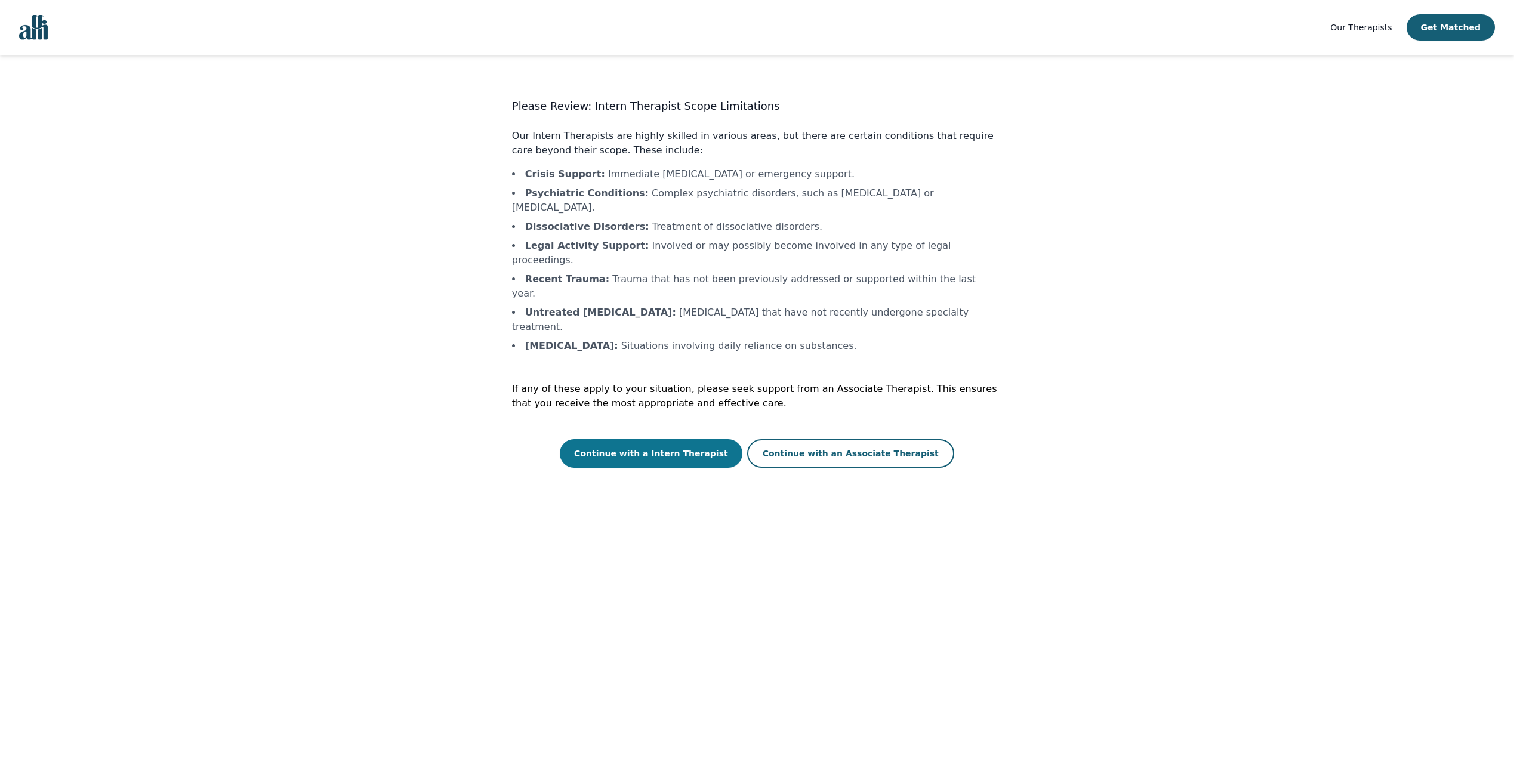
click at [663, 439] on button "Continue with a Intern Therapist" at bounding box center [651, 454] width 183 height 29
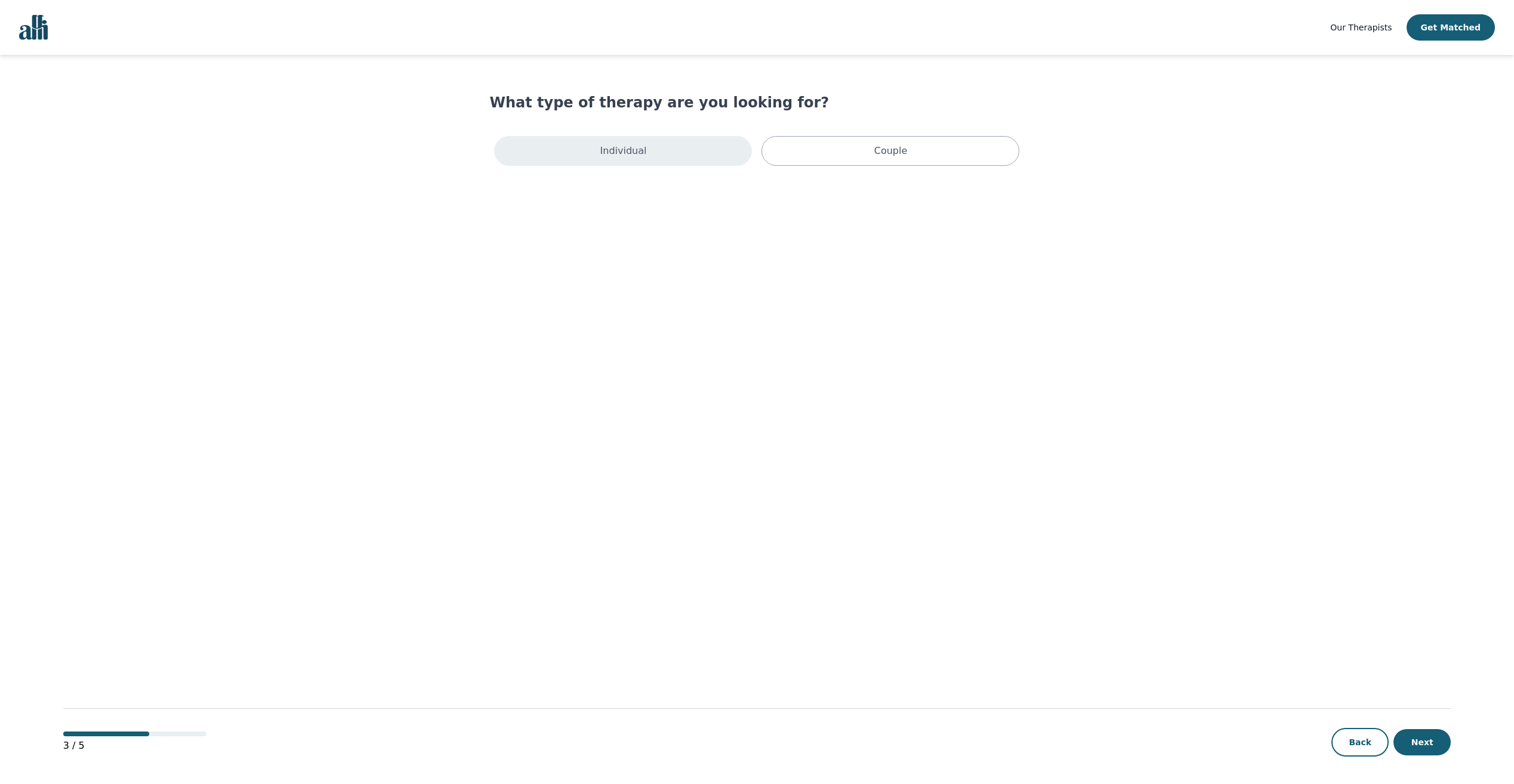
click at [624, 159] on div "Individual" at bounding box center [623, 151] width 258 height 30
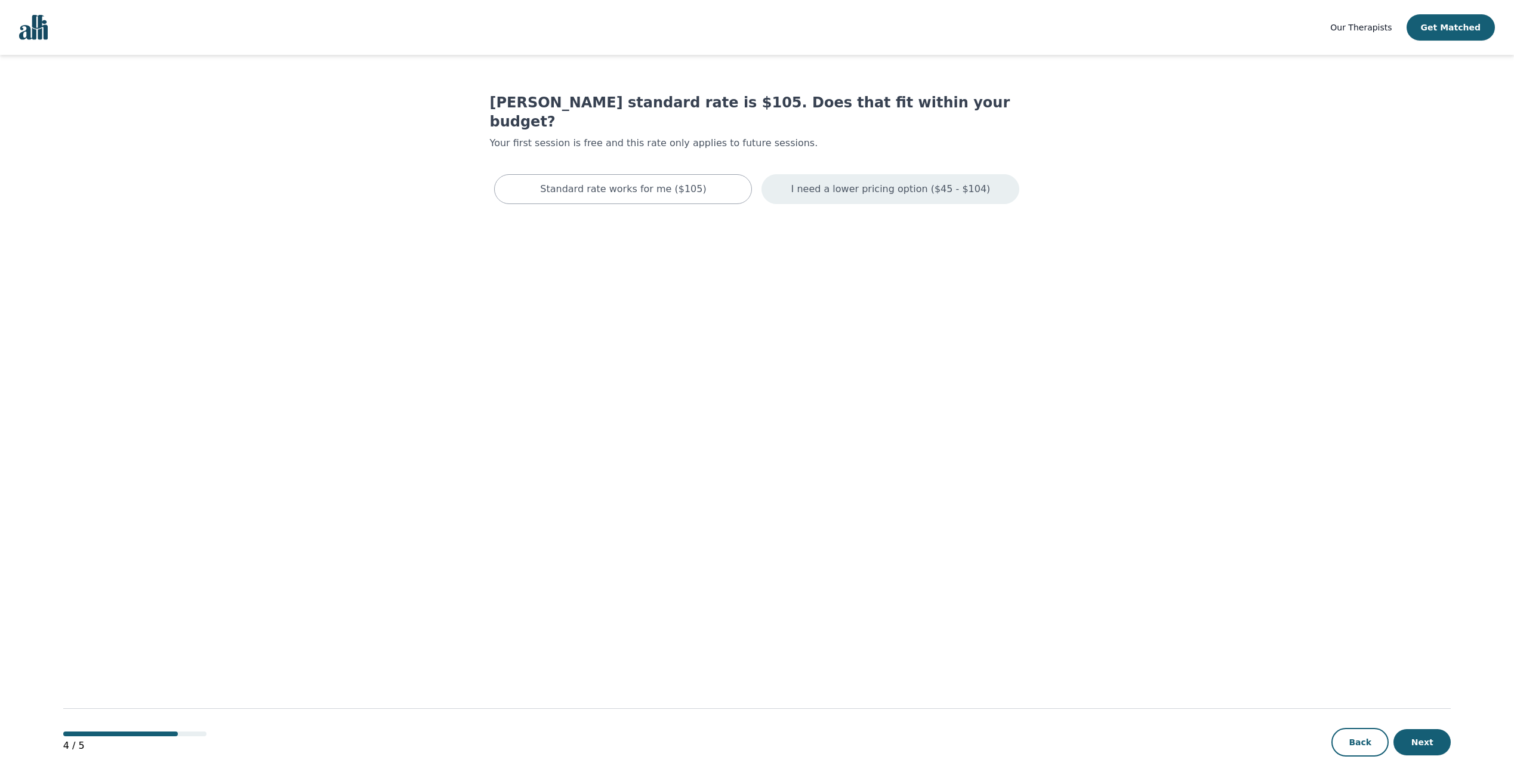
click at [847, 182] on p "I need a lower pricing option ($45 - $104)" at bounding box center [890, 189] width 199 height 14
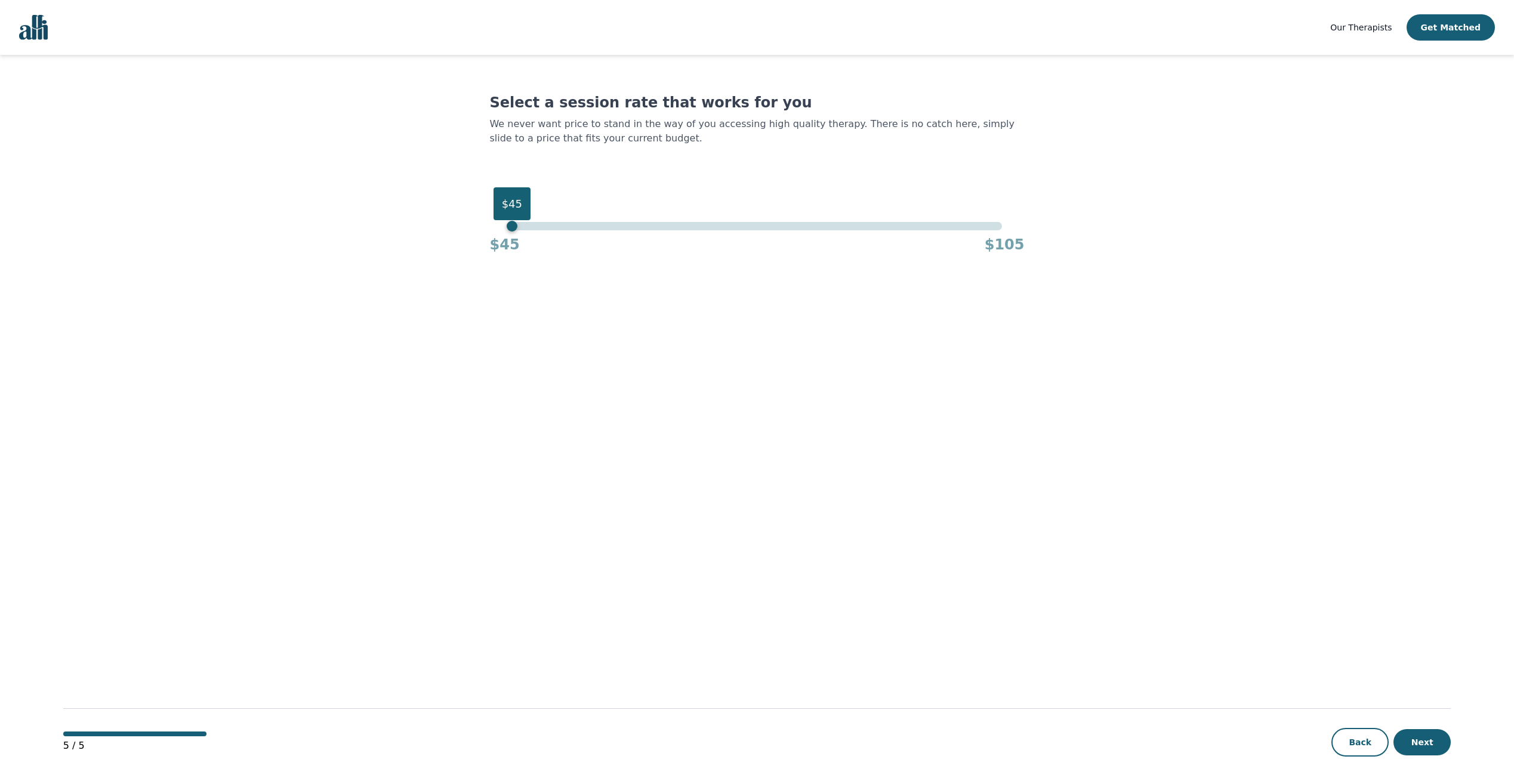
drag, startPoint x: 999, startPoint y: 228, endPoint x: 255, endPoint y: 230, distance: 744.0
click at [255, 230] on main "Select a session rate that works for you We never want price to stand in the wa…" at bounding box center [758, 420] width 1388 height 730
click at [1409, 744] on button "Next" at bounding box center [1422, 742] width 57 height 26
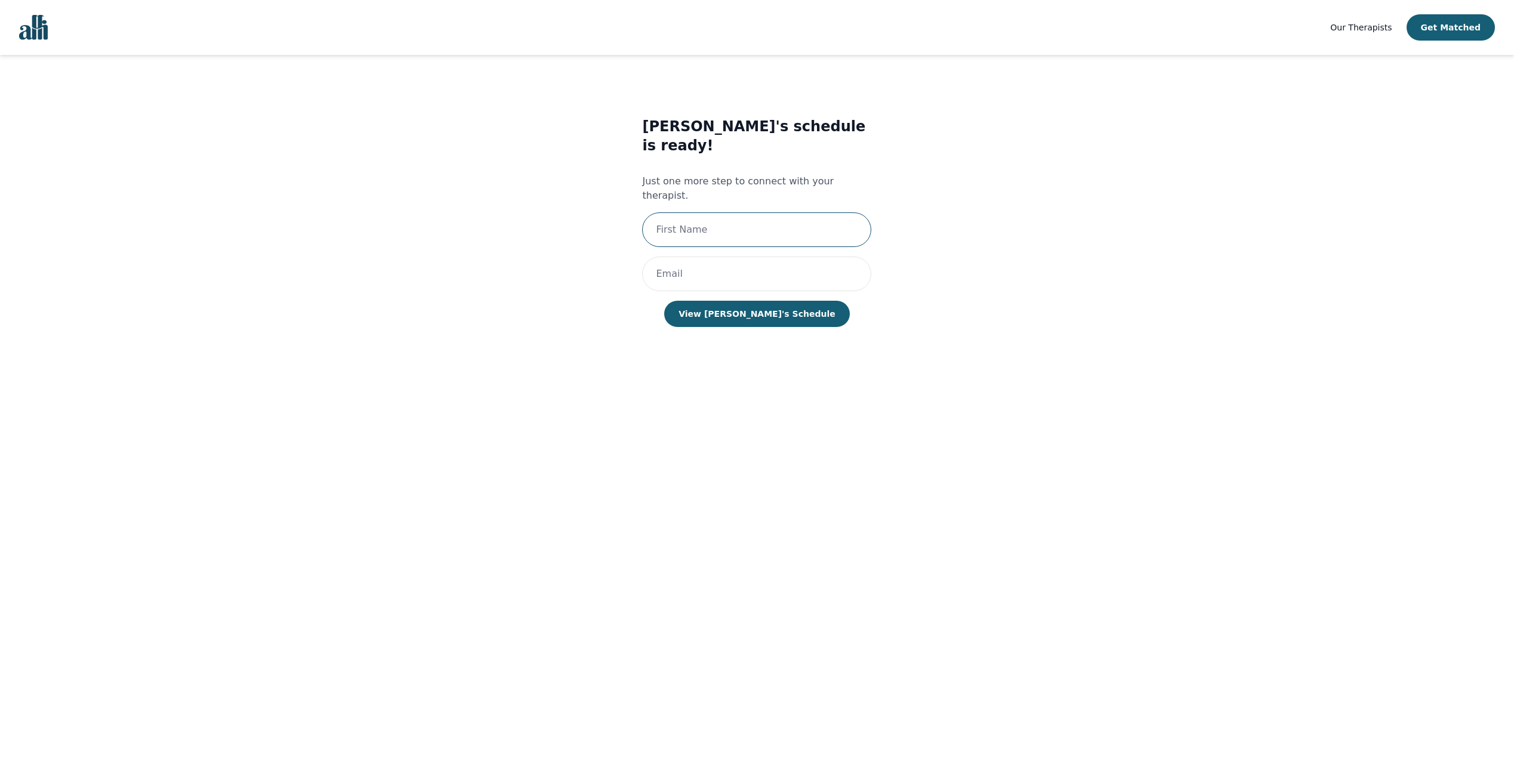
click at [747, 213] on input "text" at bounding box center [756, 230] width 229 height 35
type input "[PERSON_NAME]"
type input "[EMAIL_ADDRESS][PERSON_NAME][DOMAIN_NAME]"
click at [763, 301] on button "View [PERSON_NAME]'s Schedule" at bounding box center [756, 314] width 185 height 26
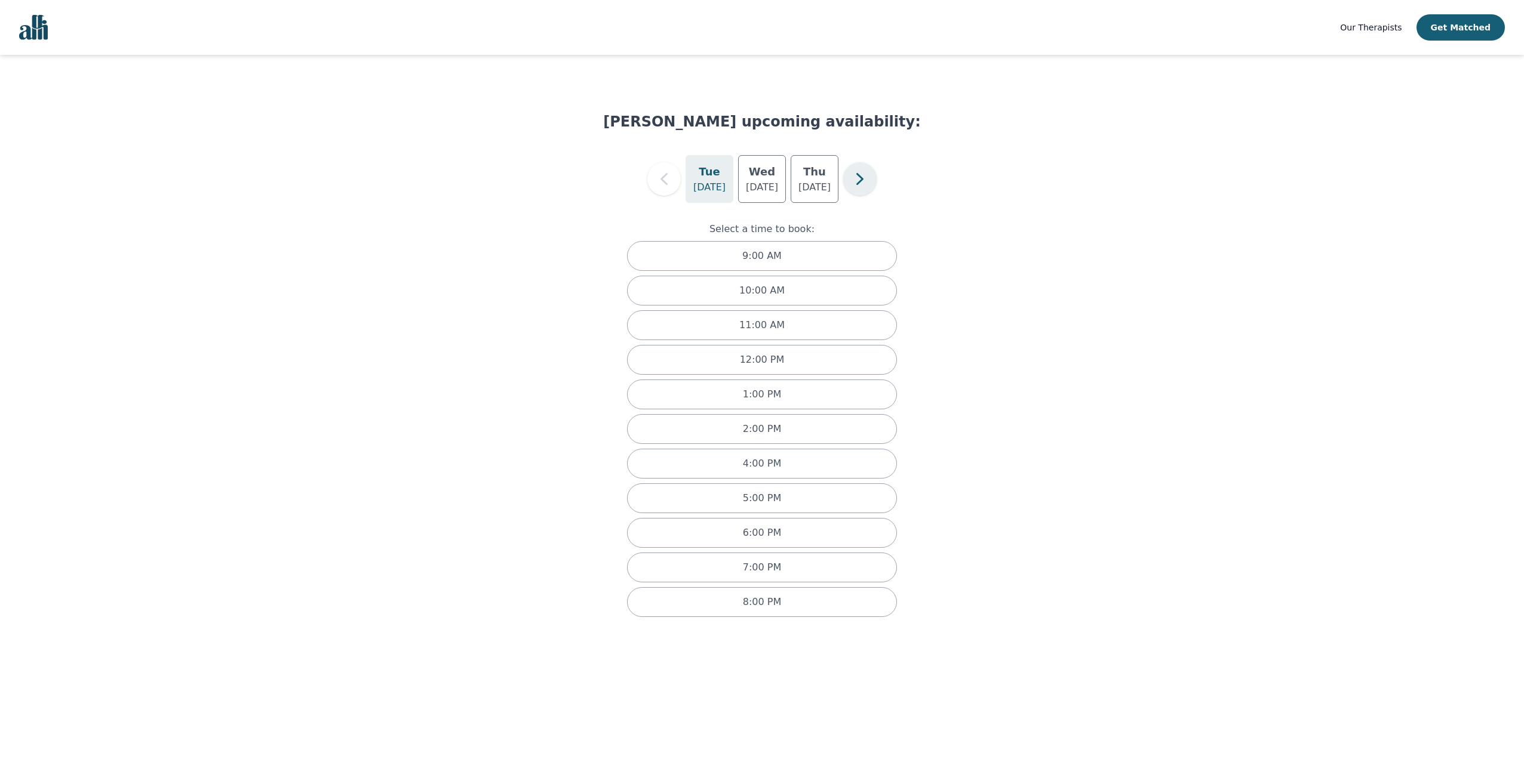
click at [859, 179] on icon "button" at bounding box center [859, 178] width 24 height 24
click at [663, 176] on icon "button" at bounding box center [663, 178] width 24 height 24
click at [783, 287] on div "10:00 AM" at bounding box center [762, 290] width 270 height 30
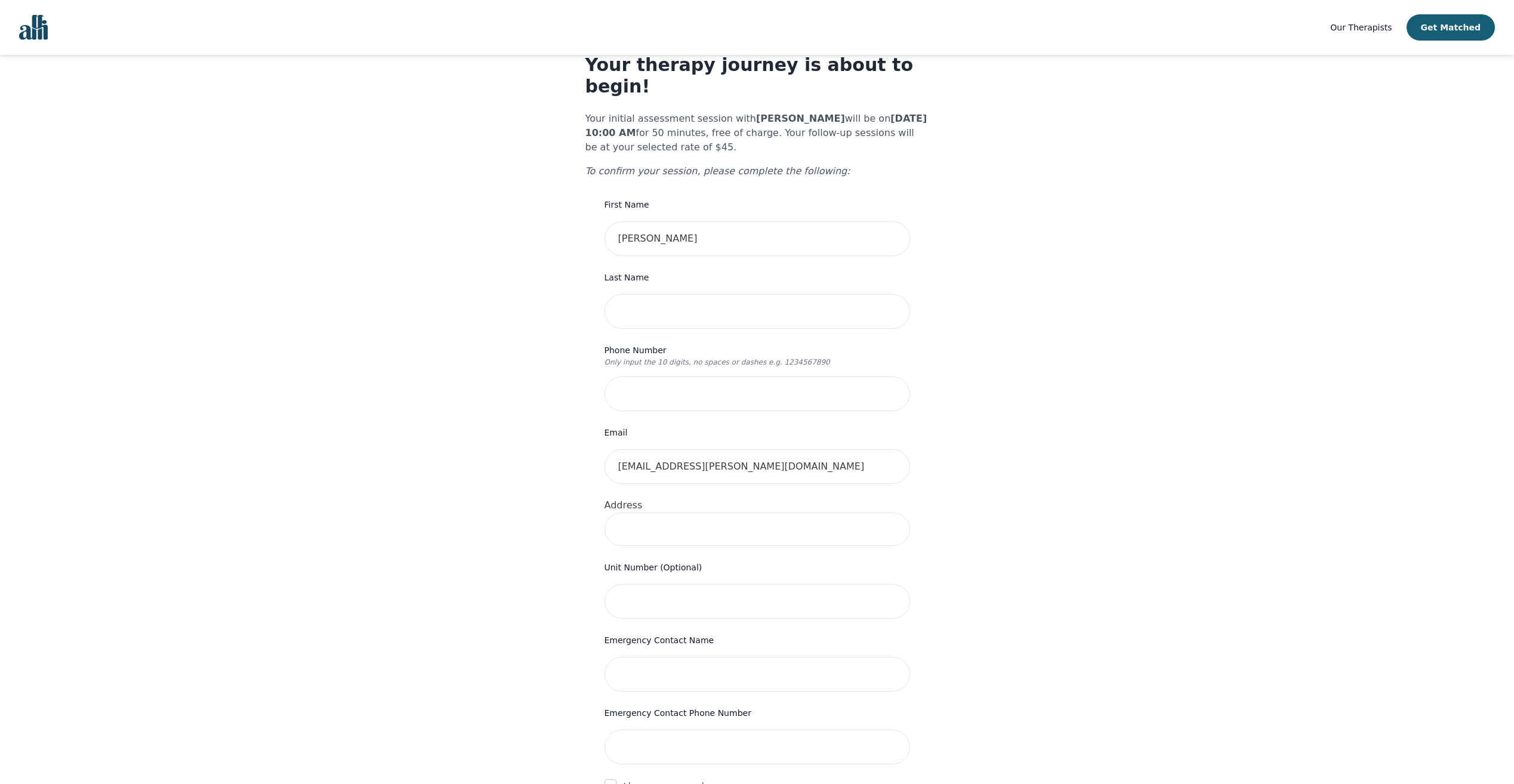
scroll to position [60, 0]
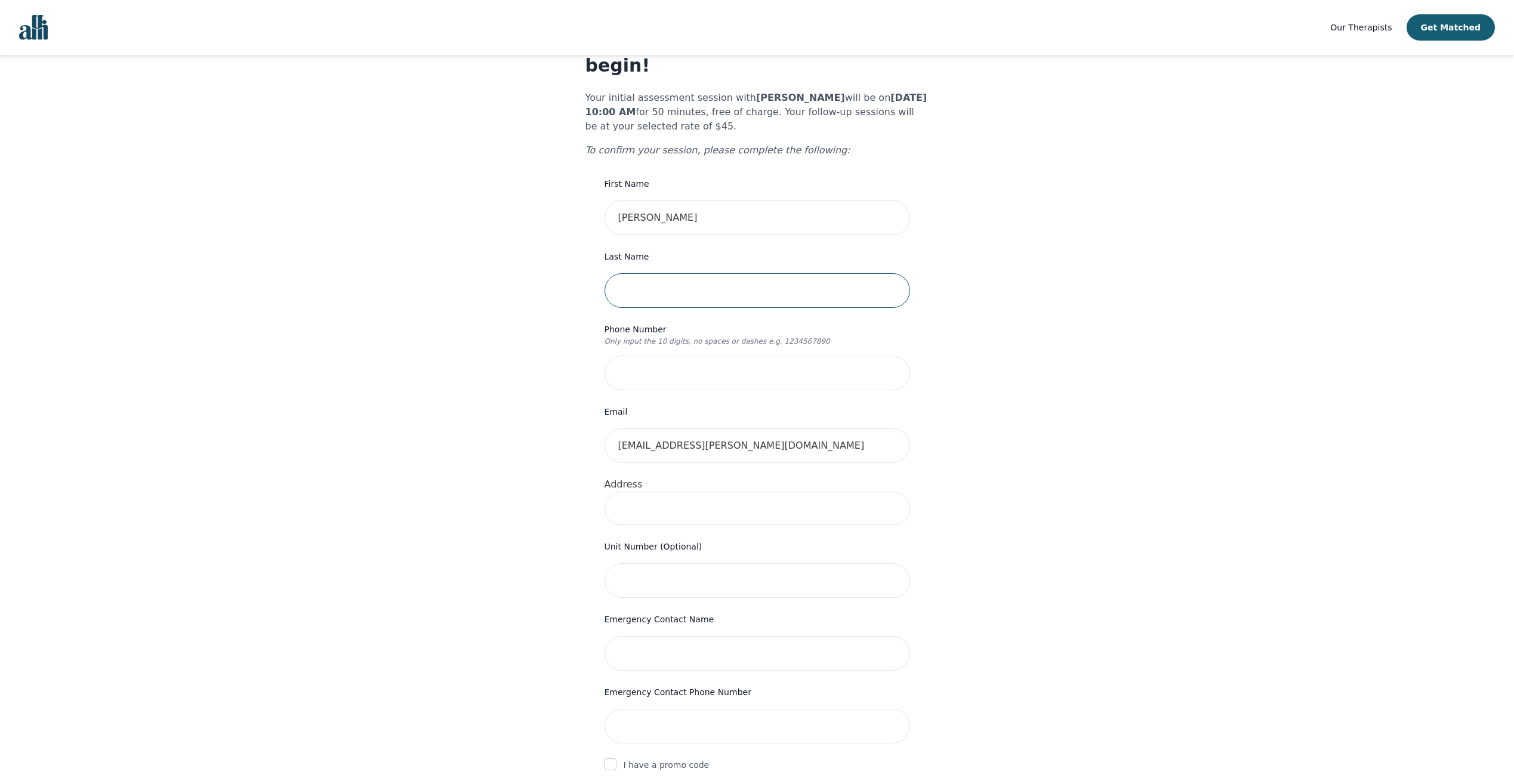
click at [728, 273] on input "text" at bounding box center [757, 290] width 305 height 35
type input "[PERSON_NAME]"
type input "[STREET_ADDRESS][PERSON_NAME]"
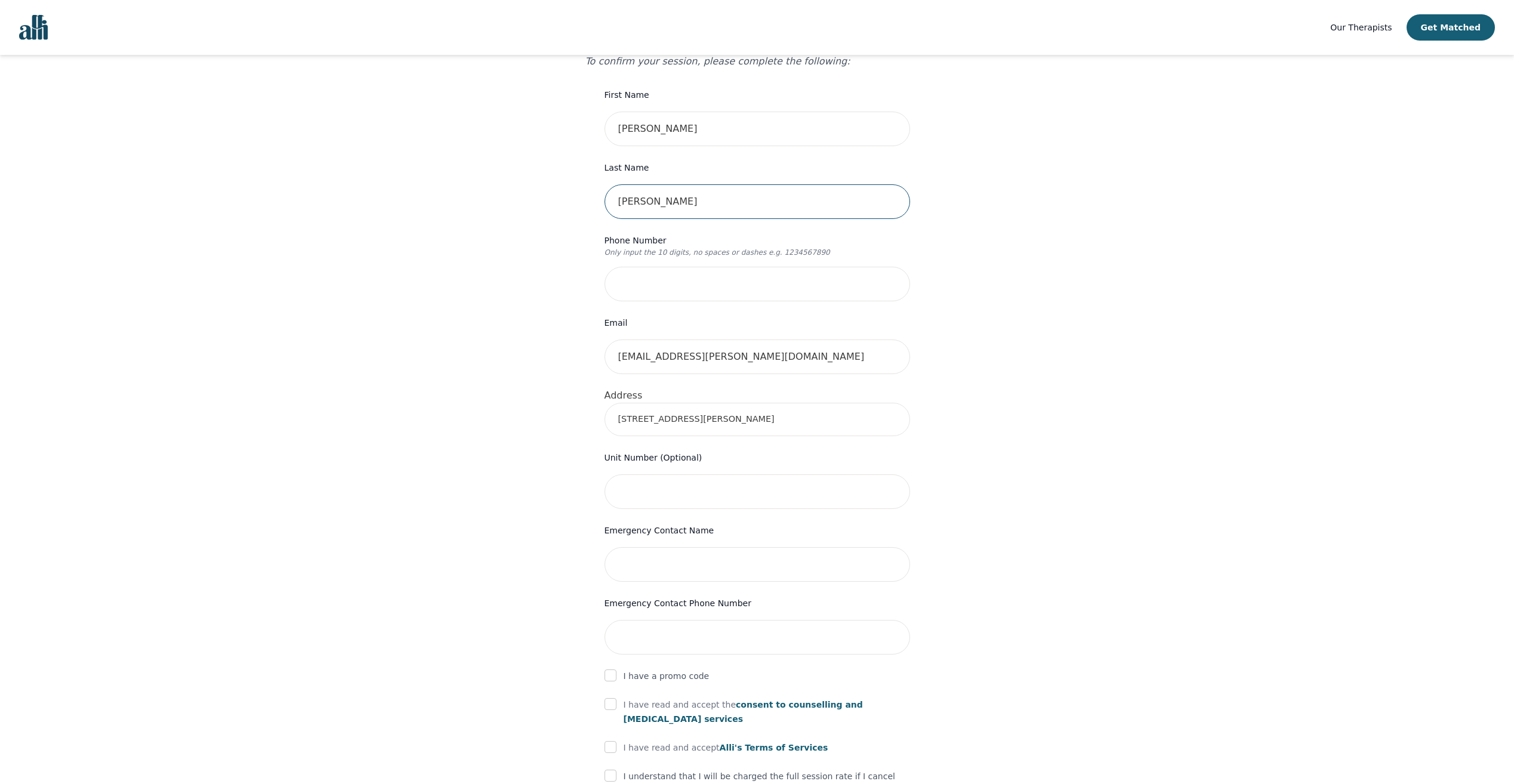
scroll to position [179, 0]
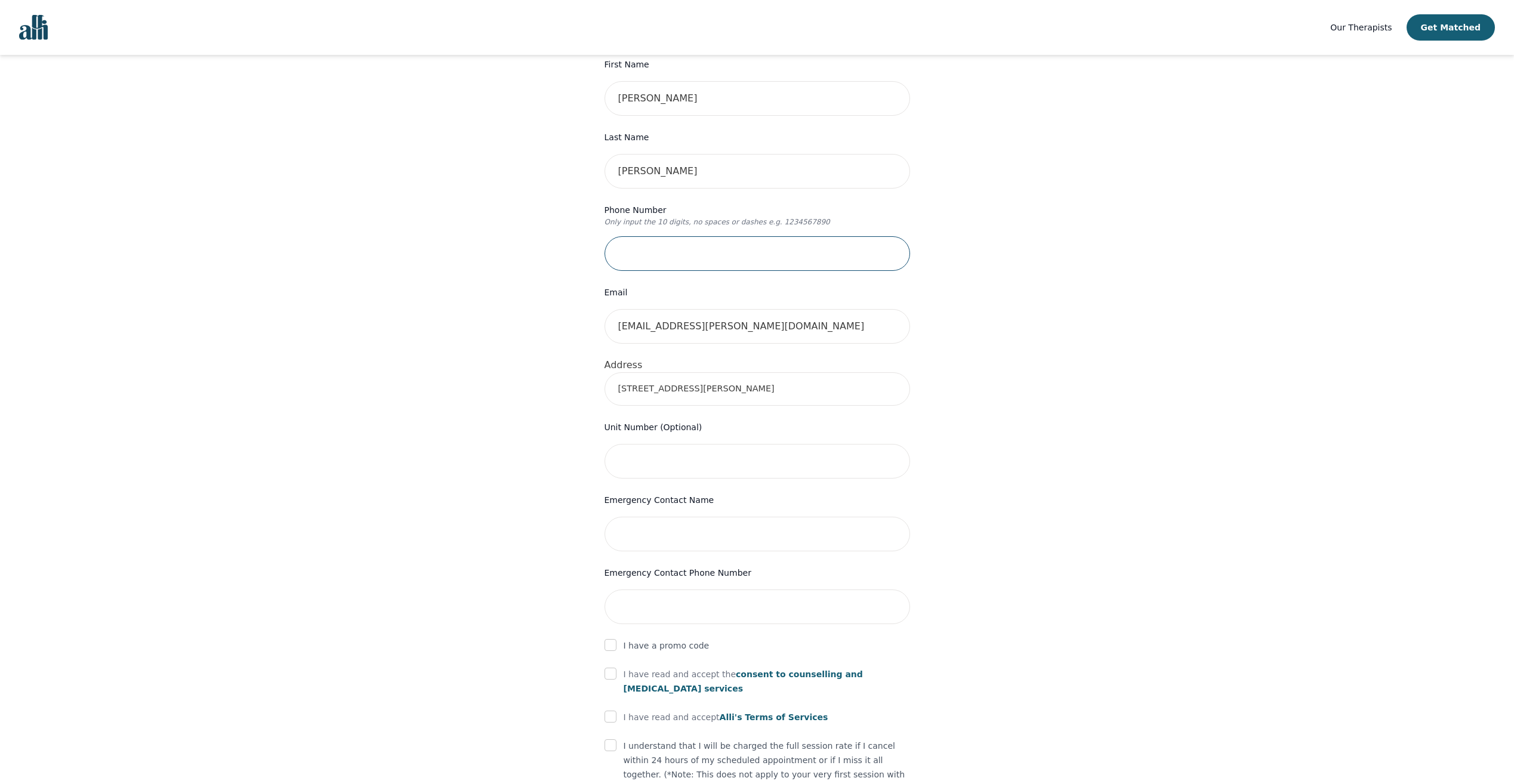
click at [694, 238] on input "tel" at bounding box center [757, 253] width 305 height 35
type input "6478835233"
click at [439, 265] on div "Your therapy journey is about to begin! Your initial assessment session with [P…" at bounding box center [757, 411] width 1485 height 1071
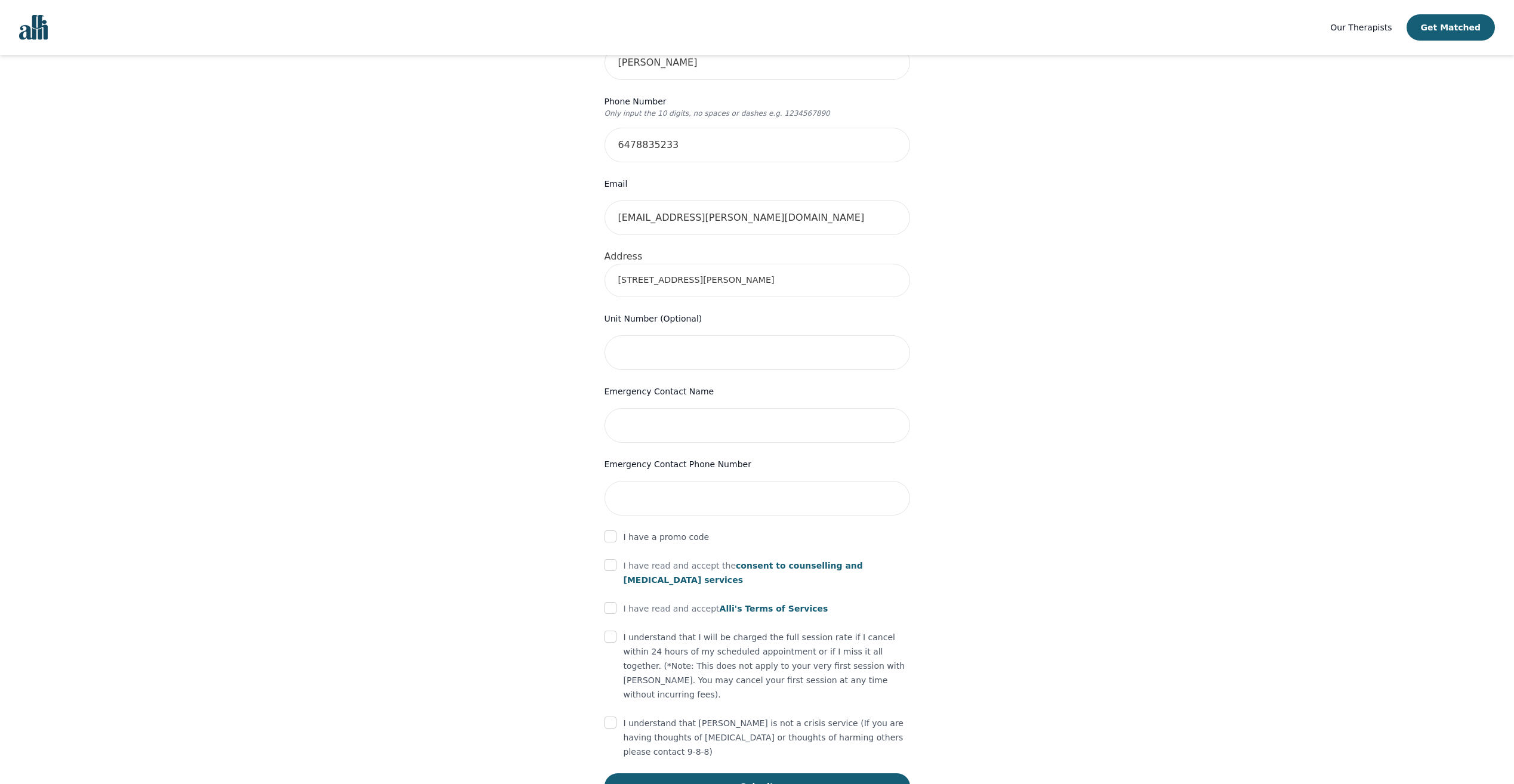
scroll to position [291, 0]
click at [706, 332] on input "text" at bounding box center [757, 349] width 305 height 35
click at [706, 404] on input "text" at bounding box center [757, 422] width 305 height 35
click at [446, 446] on div "Your therapy journey is about to begin! Your initial assessment session with [P…" at bounding box center [757, 299] width 1485 height 1071
click at [675, 404] on input "text" at bounding box center [757, 422] width 305 height 35
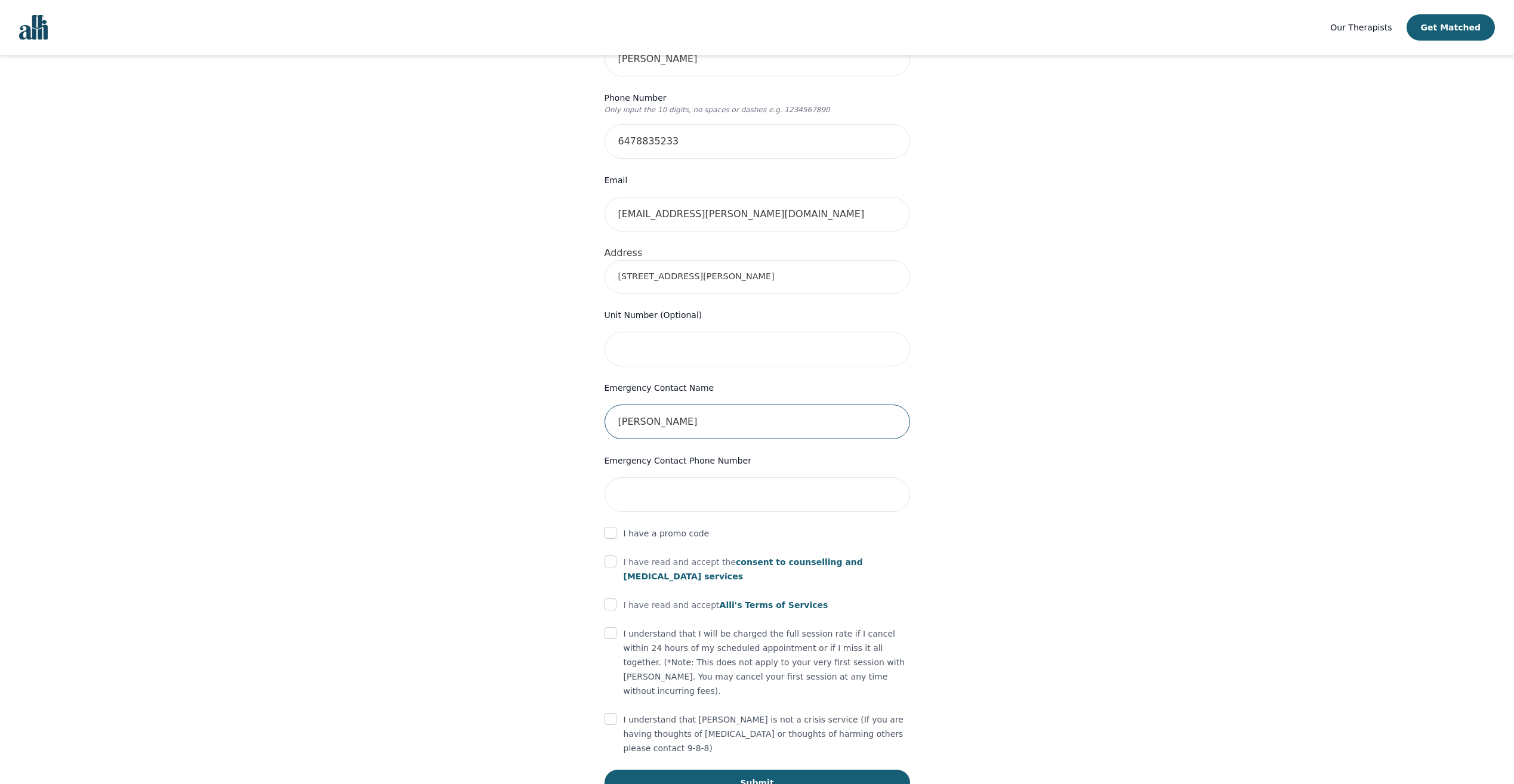
type input "[PERSON_NAME]"
click at [614, 556] on input "checkbox" at bounding box center [610, 561] width 12 height 12
checkbox input "true"
click at [608, 599] on input "checkbox" at bounding box center [610, 604] width 12 height 12
checkbox input "true"
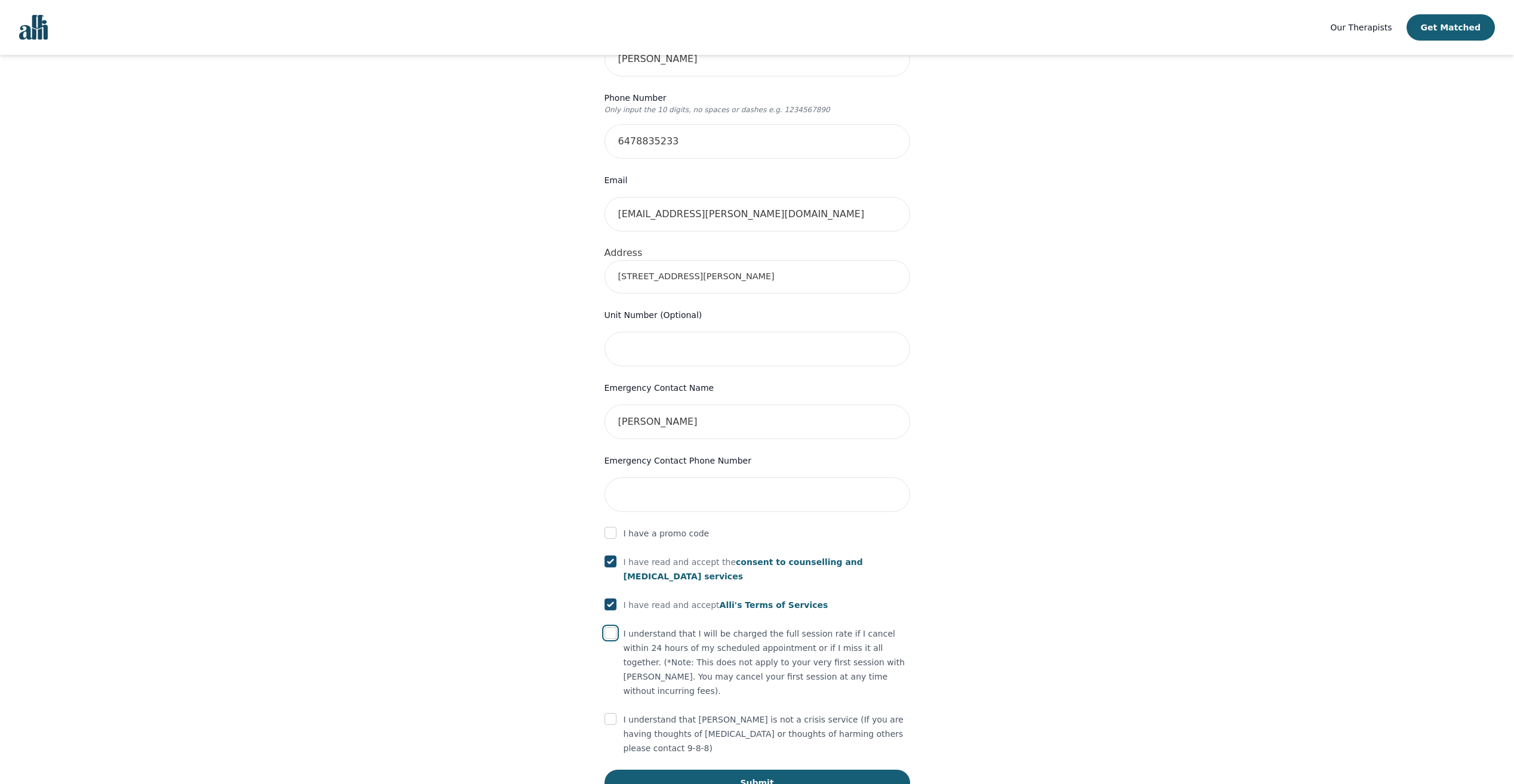
click at [614, 627] on input "checkbox" at bounding box center [610, 633] width 12 height 12
checkbox input "true"
click at [610, 713] on input "checkbox" at bounding box center [610, 719] width 12 height 12
checkbox input "true"
click at [689, 477] on input "tel" at bounding box center [757, 494] width 305 height 35
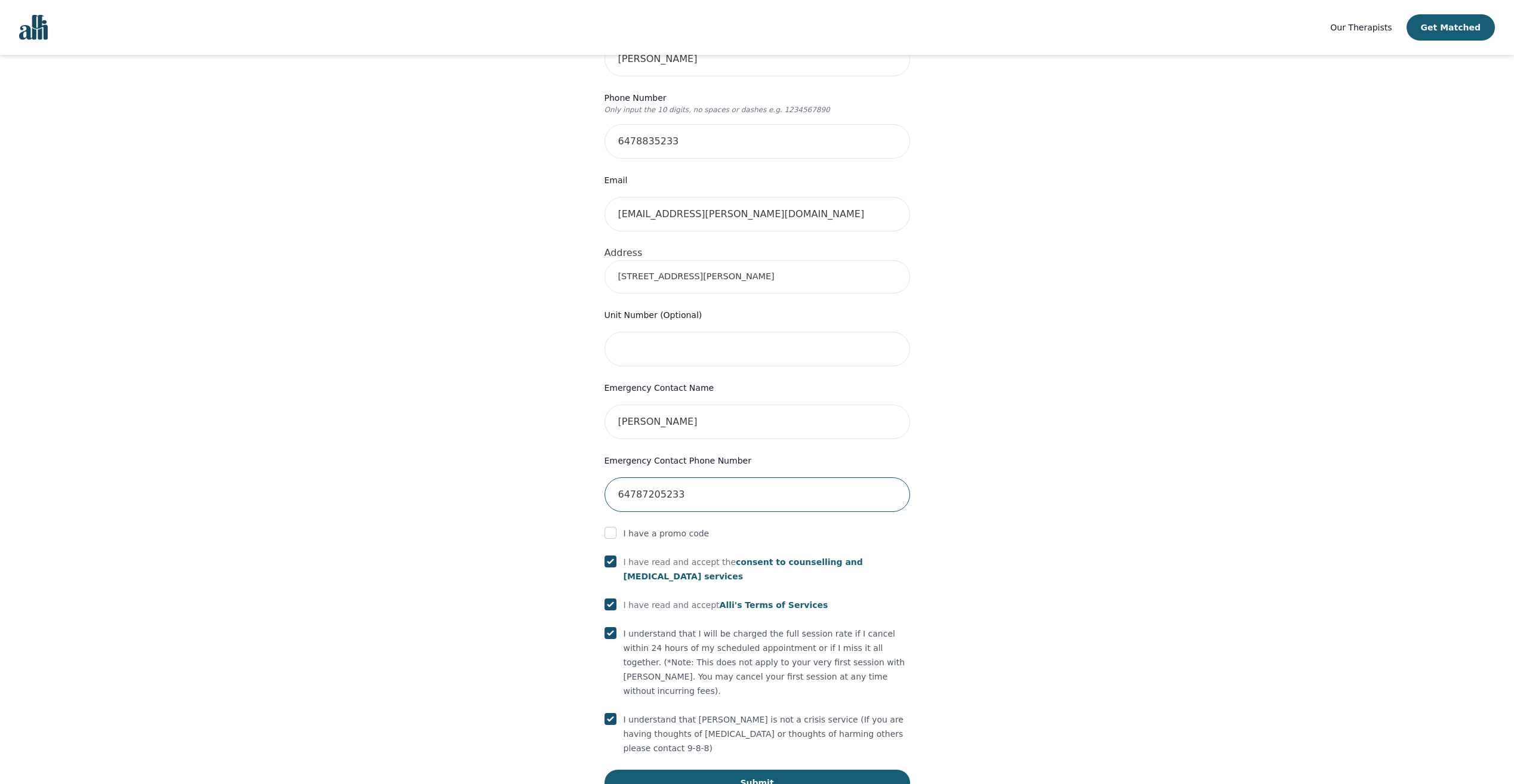
type input "64787205233"
click at [1151, 535] on div "Your therapy journey is about to begin! Your initial assessment session with [P…" at bounding box center [757, 299] width 1485 height 1071
click at [768, 770] on button "Submit" at bounding box center [757, 783] width 305 height 26
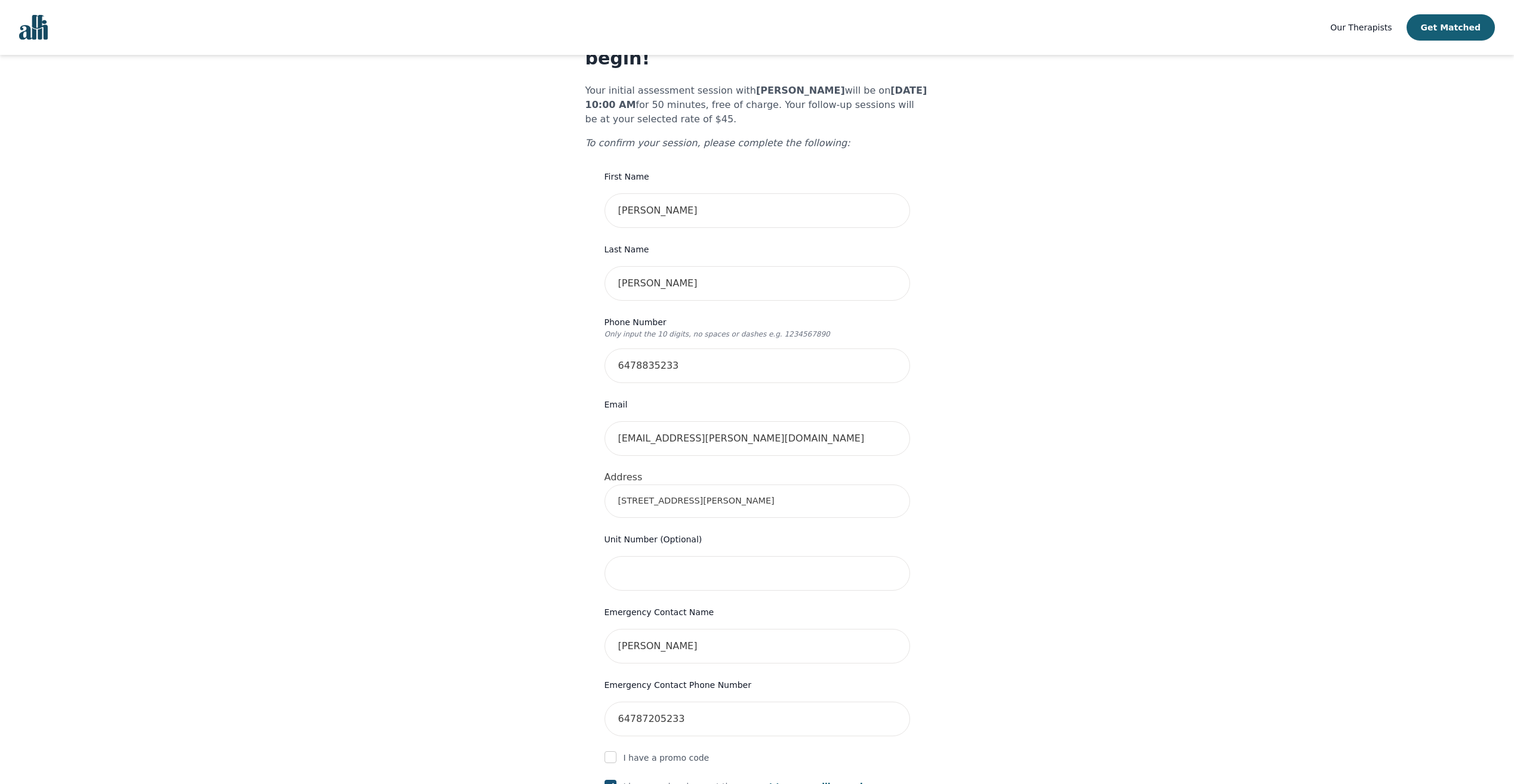
scroll to position [39, 0]
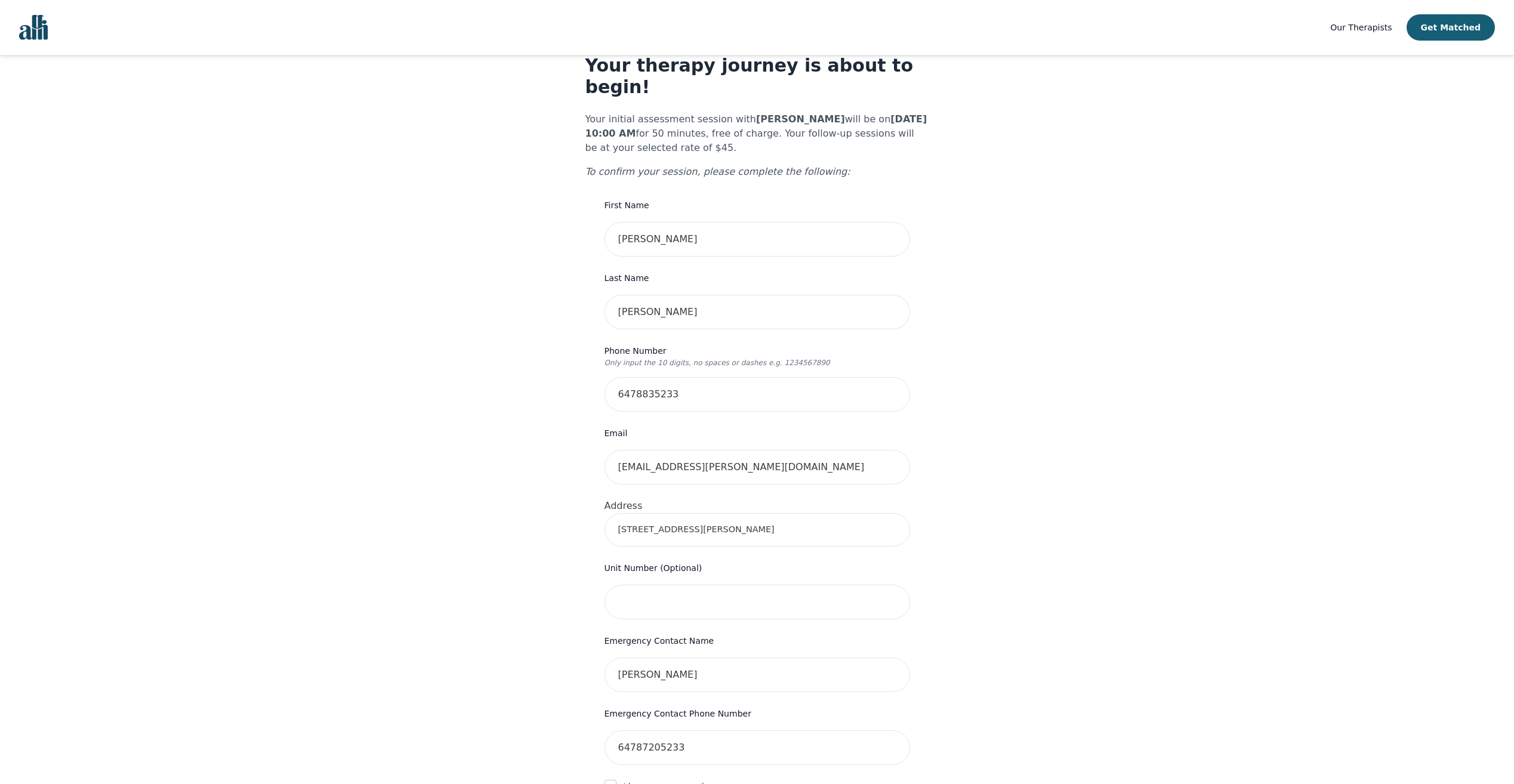
click at [736, 514] on input "[STREET_ADDRESS][PERSON_NAME]" at bounding box center [757, 529] width 305 height 34
click at [980, 556] on div "Your therapy journey is about to begin! Your initial assessment session with [P…" at bounding box center [757, 574] width 1485 height 1116
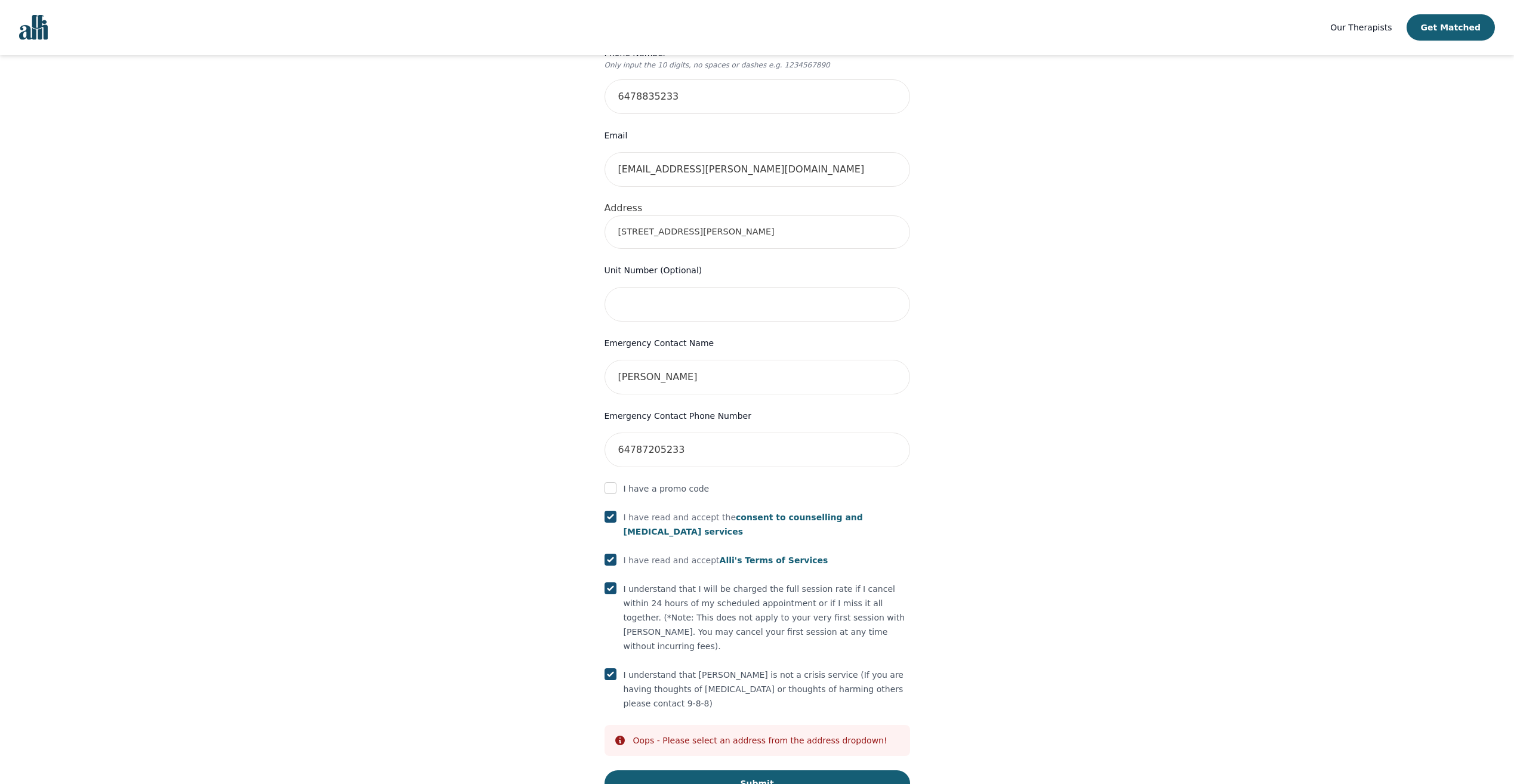
scroll to position [337, 0]
click at [743, 770] on button "Submit" at bounding box center [757, 783] width 305 height 26
click at [719, 290] on input "text" at bounding box center [757, 304] width 305 height 35
click at [743, 287] on input "text" at bounding box center [757, 304] width 305 height 35
click at [858, 217] on input "[STREET_ADDRESS][PERSON_NAME]" at bounding box center [757, 231] width 305 height 34
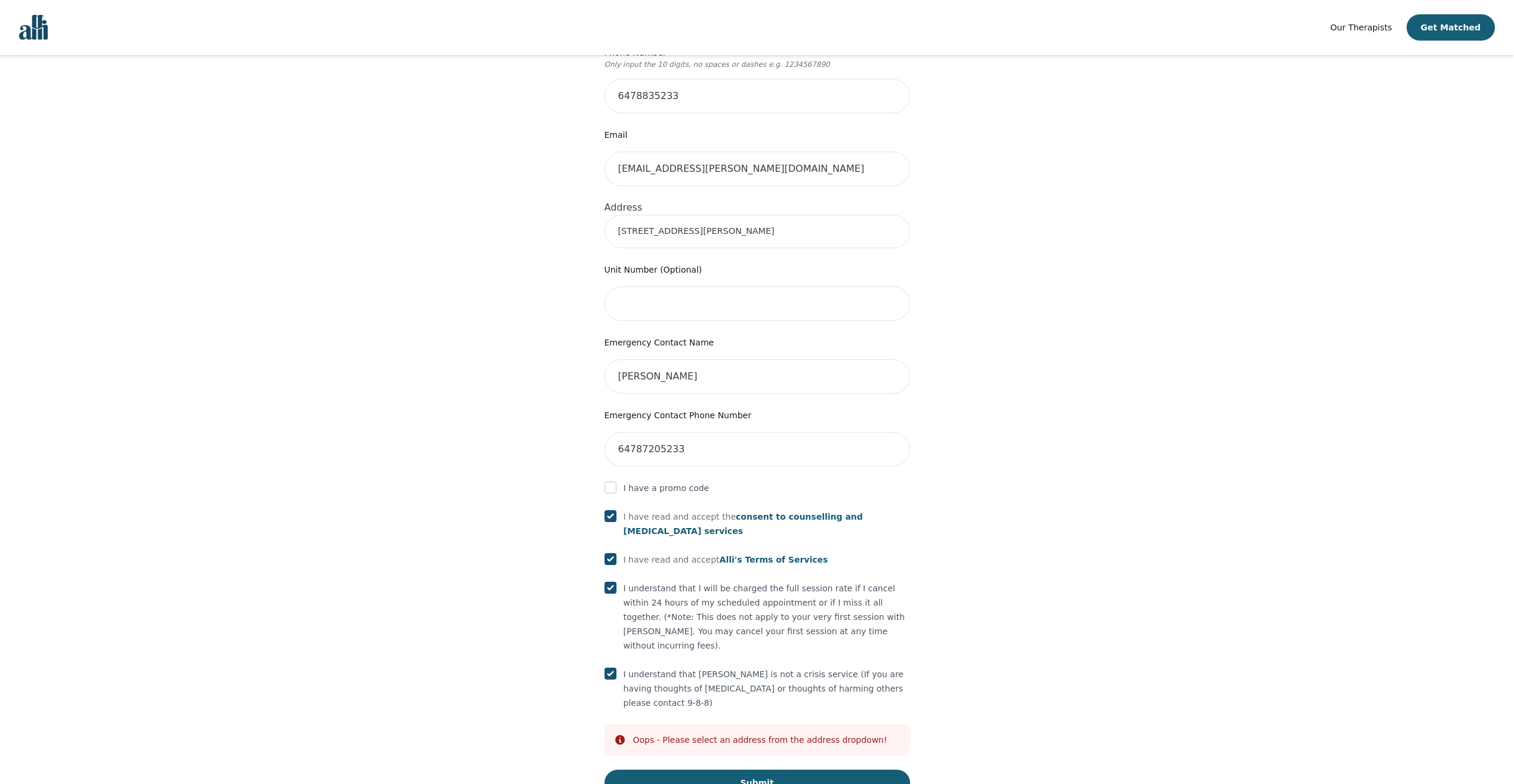
click at [909, 215] on input "[STREET_ADDRESS][PERSON_NAME]" at bounding box center [757, 231] width 305 height 34
click at [937, 194] on div "Your therapy journey is about to begin! Your initial assessment session with [P…" at bounding box center [757, 276] width 1485 height 1116
drag, startPoint x: 867, startPoint y: 213, endPoint x: 853, endPoint y: 215, distance: 14.1
click at [867, 215] on input "[STREET_ADDRESS][PERSON_NAME]" at bounding box center [757, 231] width 305 height 34
drag, startPoint x: 841, startPoint y: 215, endPoint x: 605, endPoint y: 230, distance: 236.5
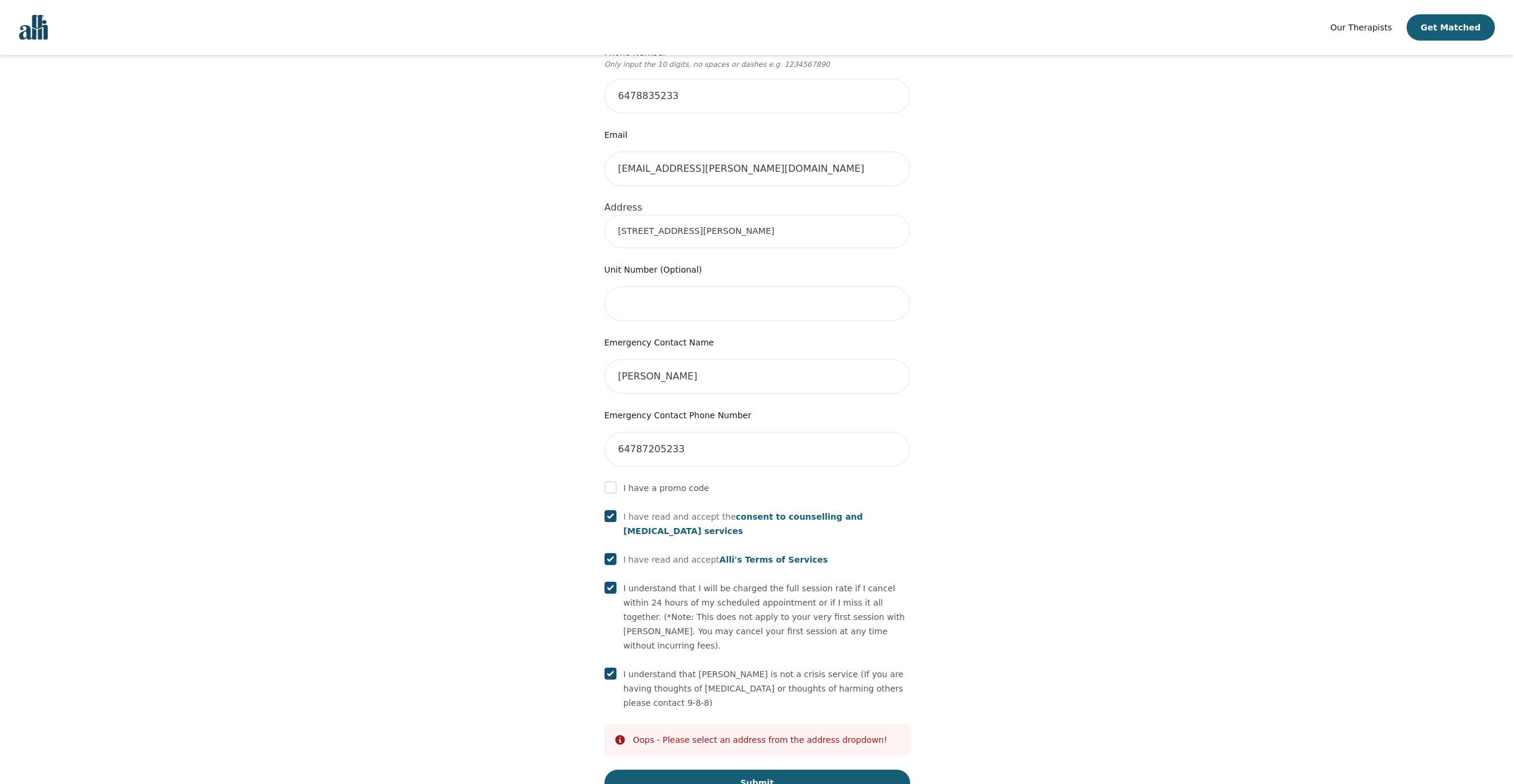
click at [605, 230] on form "First Name [PERSON_NAME] Last Name [PERSON_NAME] Phone Number Only input the 10…" at bounding box center [757, 347] width 305 height 896
type input "[STREET_ADDRESS][PERSON_NAME]"
click at [659, 287] on input "text" at bounding box center [757, 304] width 305 height 35
type input "2504"
click at [1010, 327] on div "Your therapy journey is about to begin! Your initial assessment session with [P…" at bounding box center [757, 276] width 1485 height 1116
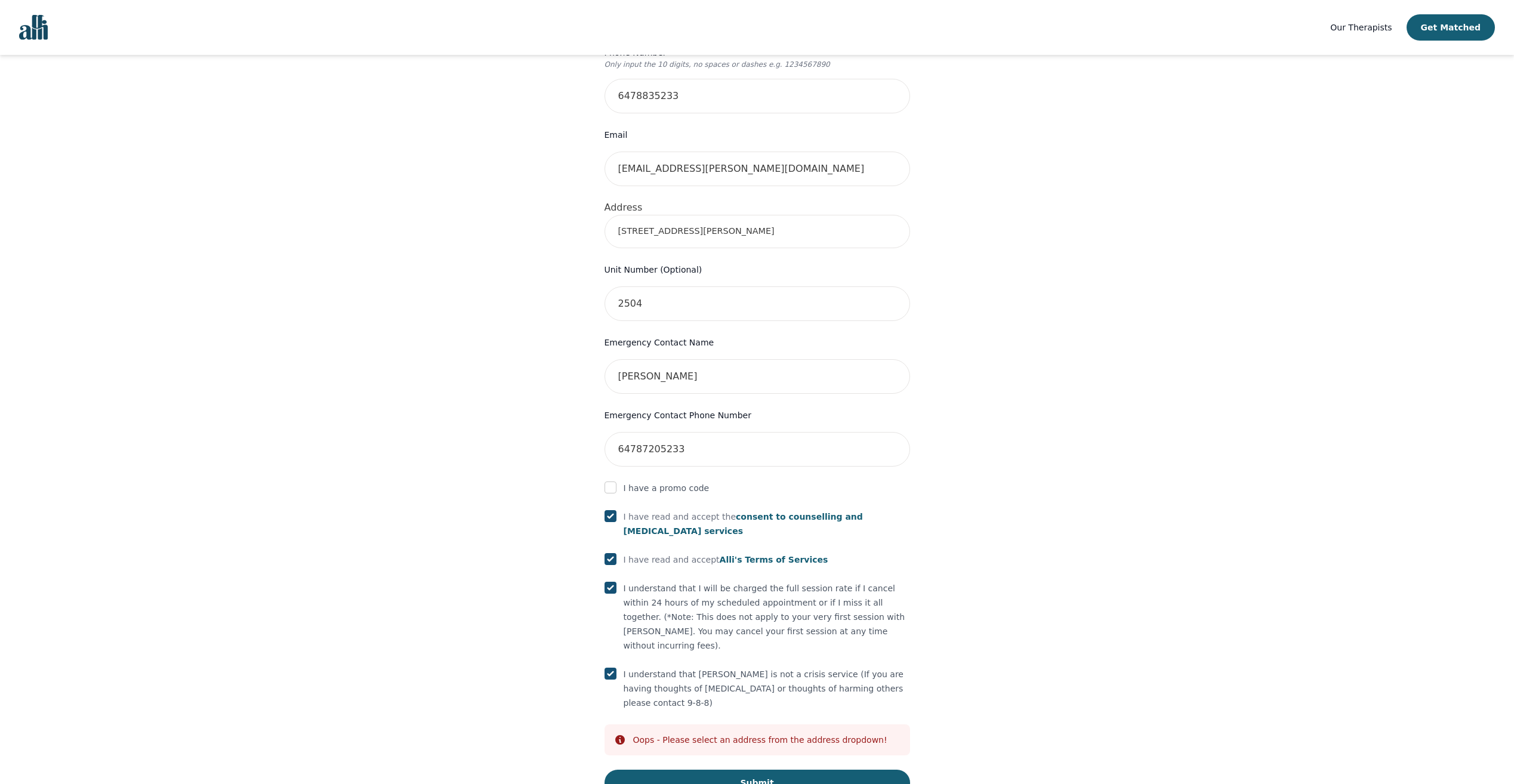
click at [768, 747] on div "Your therapy journey is about to begin! Your initial assessment session with [P…" at bounding box center [757, 276] width 1485 height 1116
click at [769, 770] on button "Submit" at bounding box center [757, 783] width 305 height 26
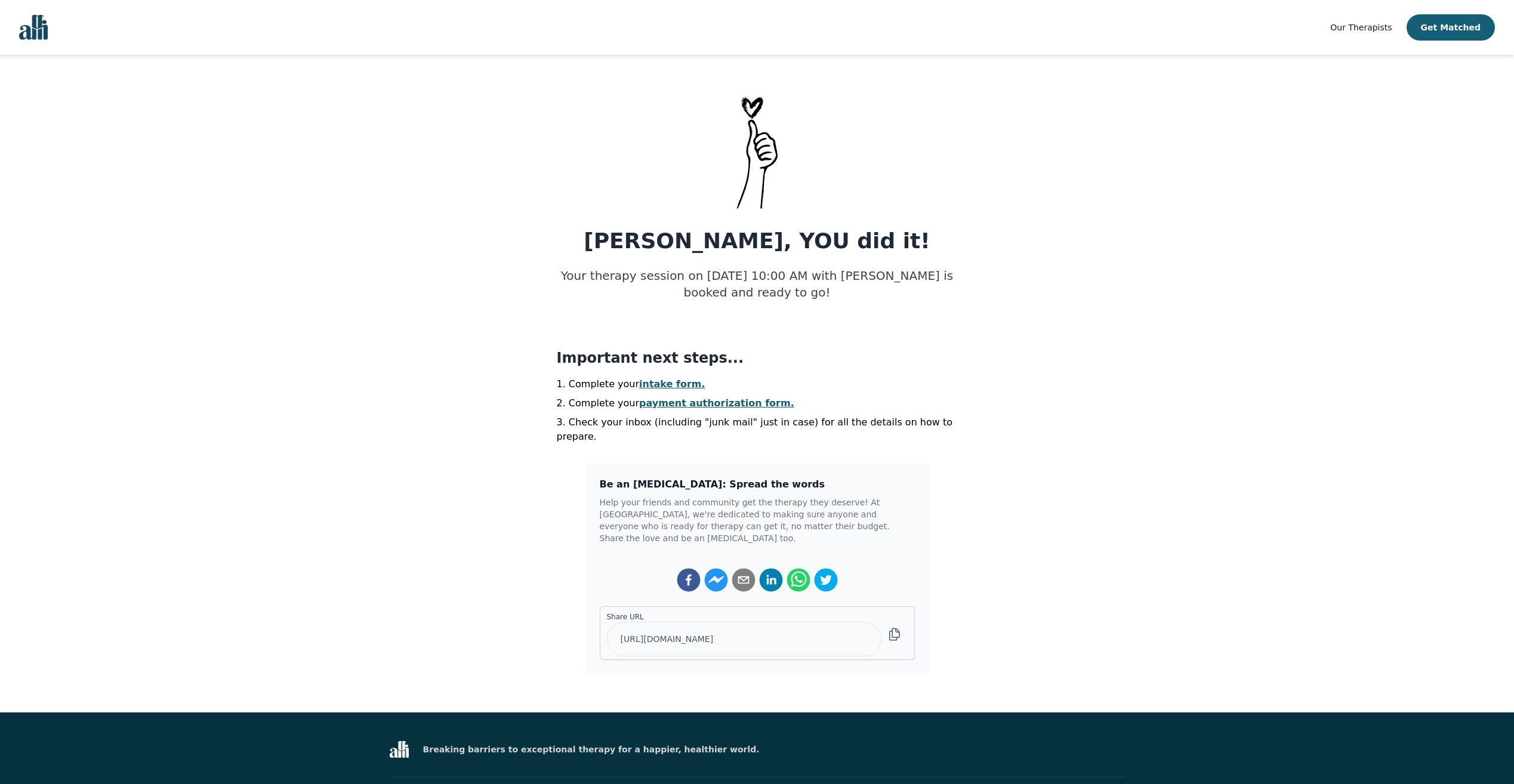
drag, startPoint x: 581, startPoint y: 274, endPoint x: 914, endPoint y: 297, distance: 333.8
click at [914, 297] on h5 "Your therapy session on [DATE] 10:00 AM with [PERSON_NAME] is booked and ready …" at bounding box center [757, 284] width 401 height 34
copy h5 "Your therapy session on [DATE] 10:00 AM with [PERSON_NAME] is booked and ready …"
